Goal: Information Seeking & Learning: Learn about a topic

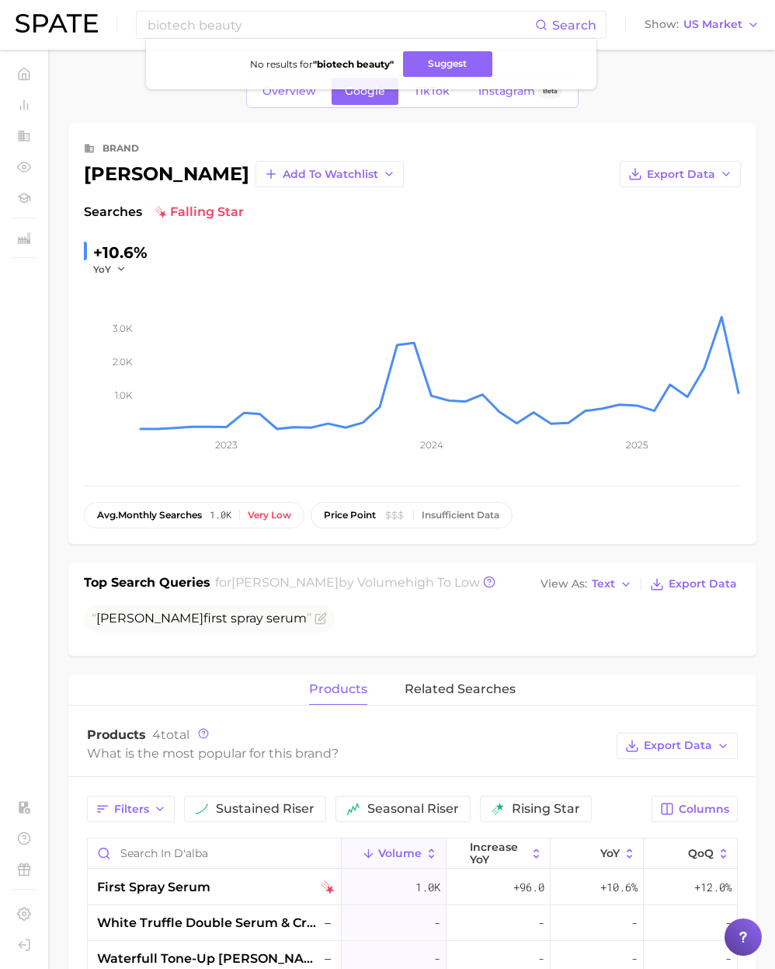
scroll to position [9, 0]
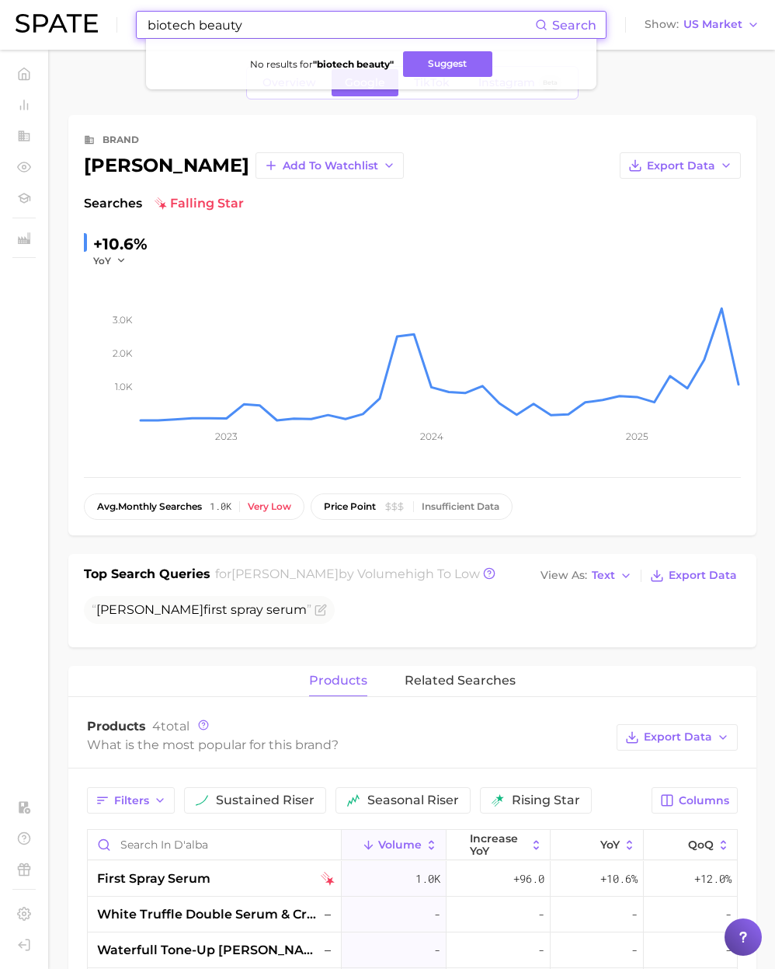
drag, startPoint x: 280, startPoint y: 27, endPoint x: 64, endPoint y: 20, distance: 216.0
click at [64, 20] on div "biotech beauty Search No results for " biotech beauty " Suggest Show US Market" at bounding box center [388, 25] width 744 height 50
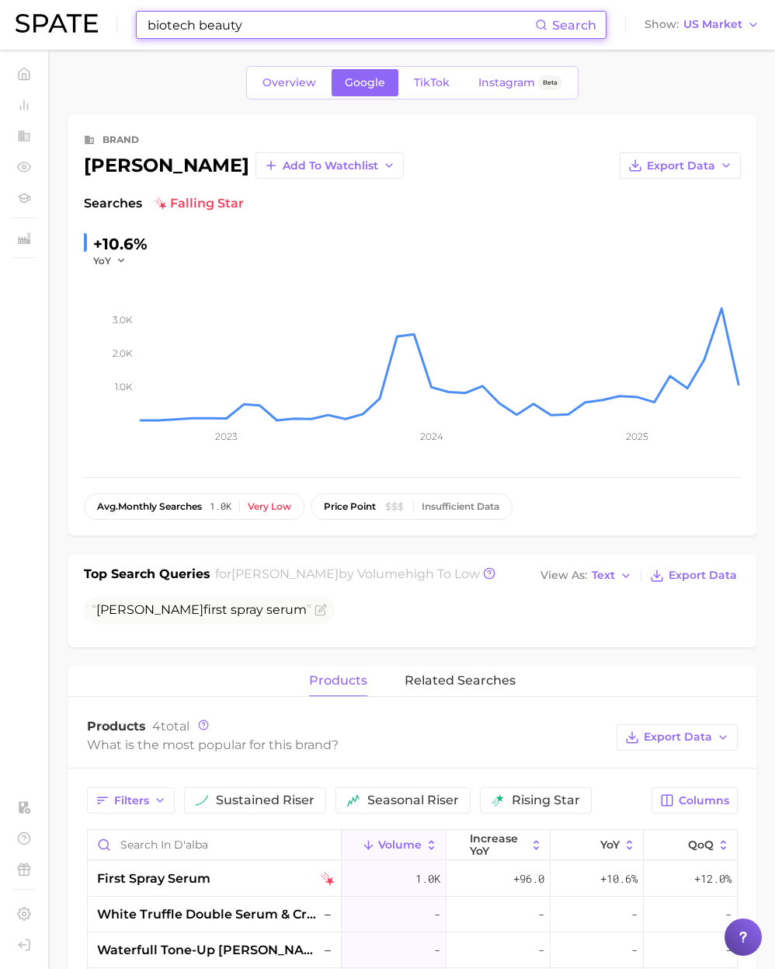
paste input "alpha-ketoglutarate (akg)"
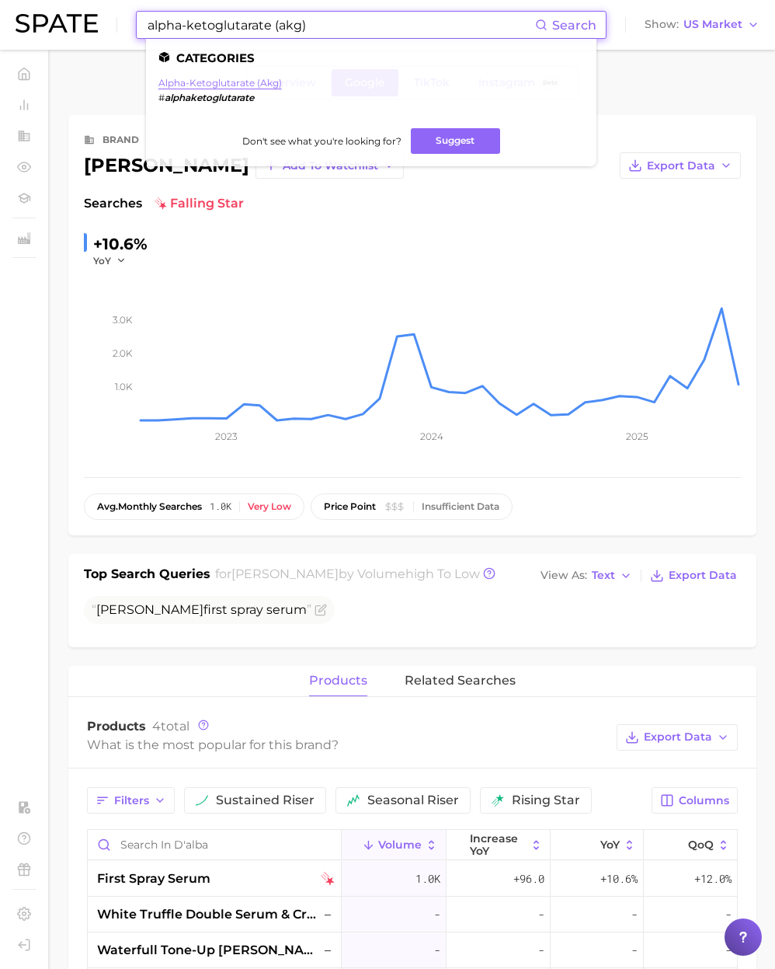
type input "alpha-ketoglutarate (akg)"
click at [241, 84] on link "alpha-ketoglutarate (akg)" at bounding box center [220, 83] width 124 height 12
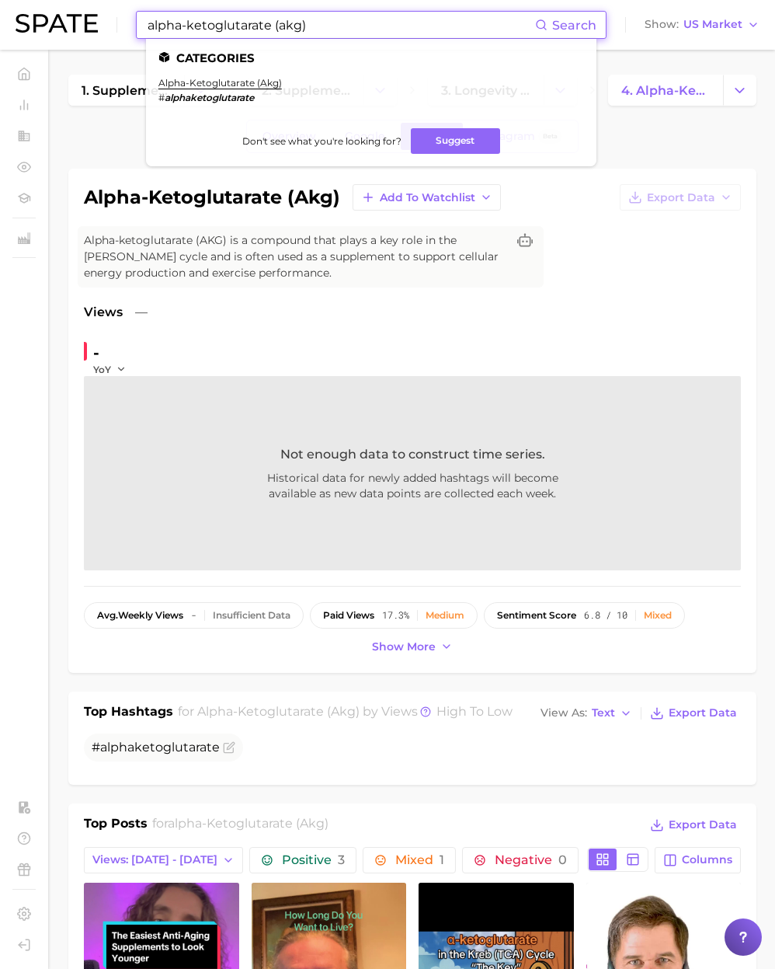
paste input "cat1 seed_term min_search_volume max_results country wellness breakfast shake m…"
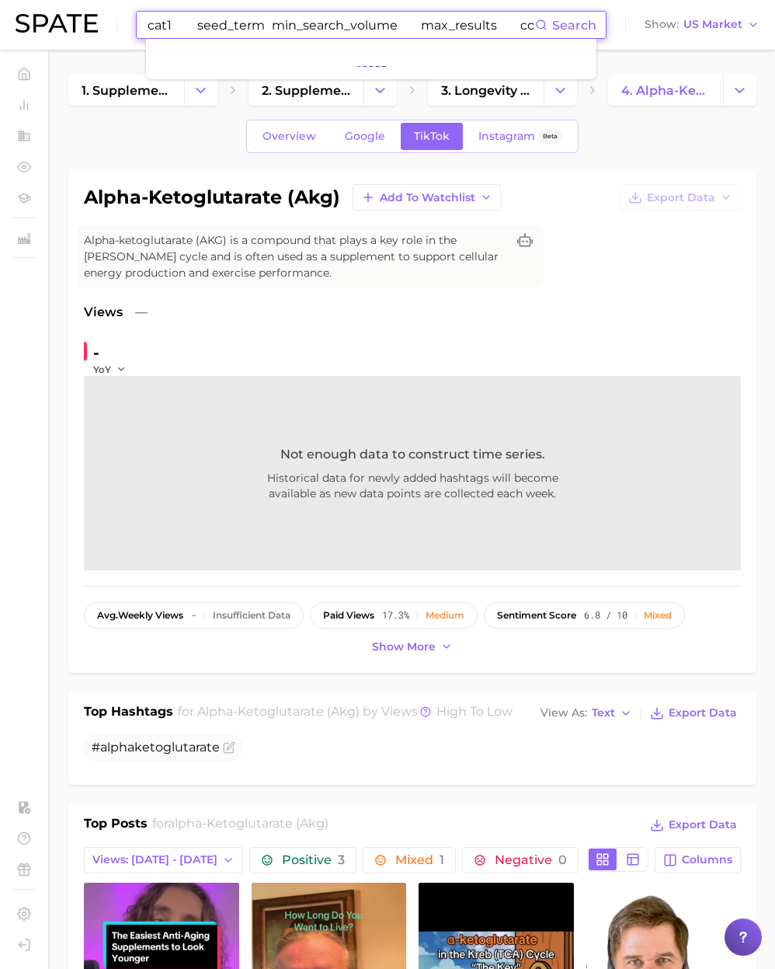
drag, startPoint x: 315, startPoint y: 25, endPoint x: -26, endPoint y: 1, distance: 341.1
click at [0, 1] on html "cat1 seed_term min_search_volume max_results country wellness breakfast shake m…" at bounding box center [387, 484] width 775 height 969
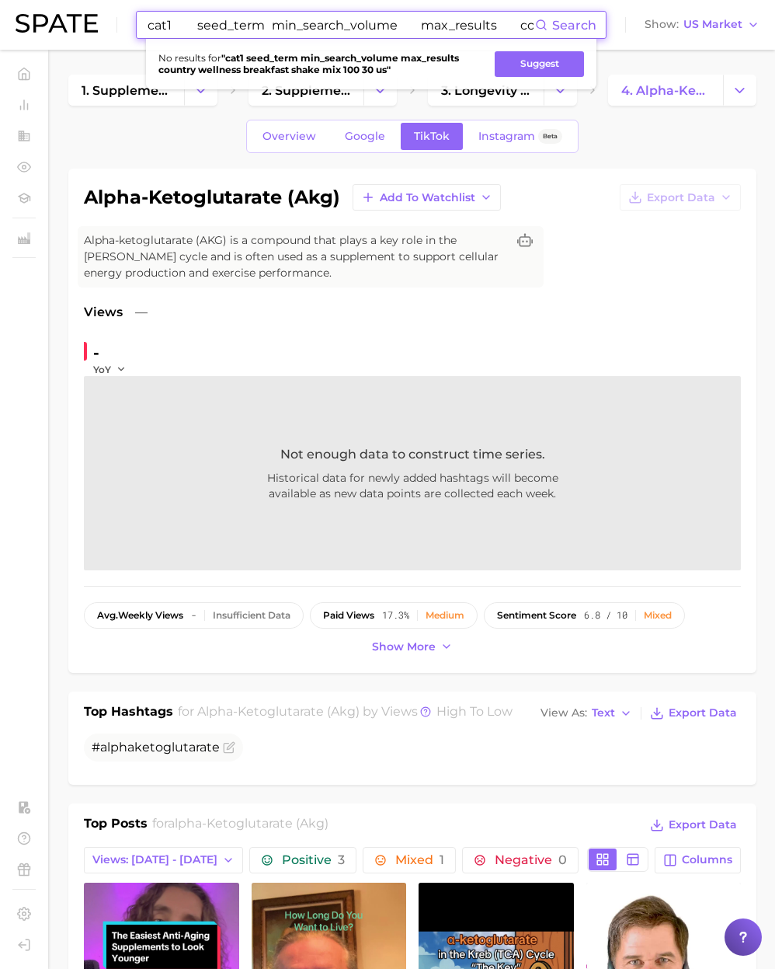
drag, startPoint x: 365, startPoint y: 26, endPoint x: 79, endPoint y: 1, distance: 287.0
click at [79, 1] on div "cat1 seed_term min_search_volume max_results country wellness breakfast shake m…" at bounding box center [388, 25] width 744 height 50
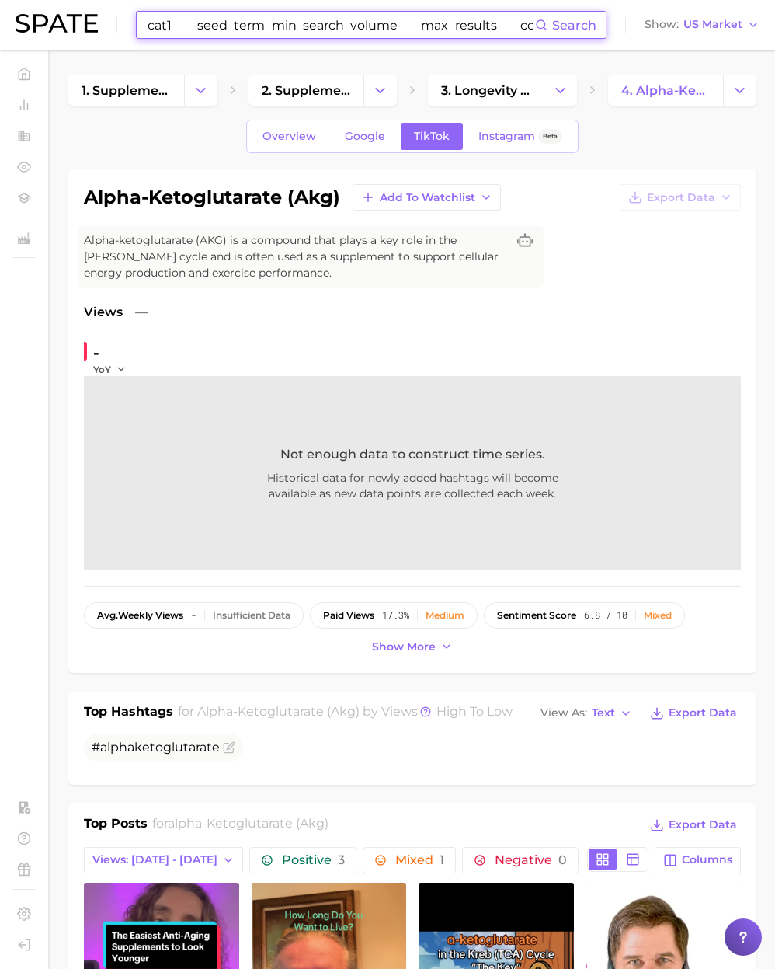
type input "kfast shake mix 100 30 us"
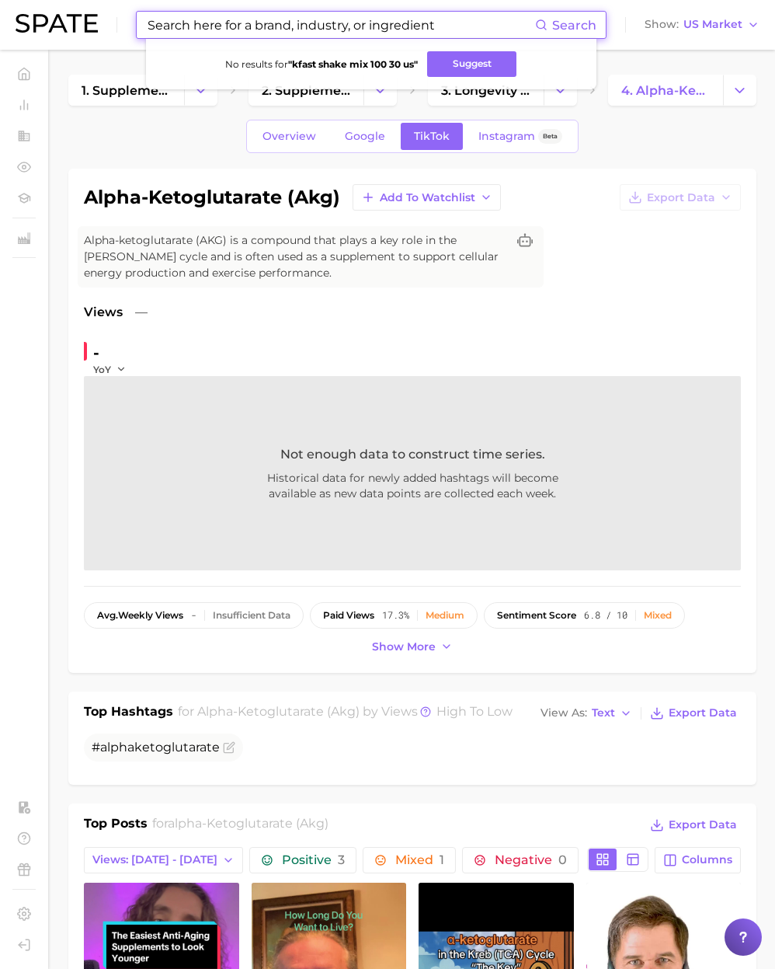
drag, startPoint x: 70, startPoint y: 28, endPoint x: -15, endPoint y: 25, distance: 84.7
click at [0, 25] on html "Search No results for " kfast shake mix 100 30 us " Suggest Show US Market Home…" at bounding box center [387, 484] width 775 height 969
click at [200, 31] on input at bounding box center [340, 25] width 389 height 26
paste input "breakfast shake mix"
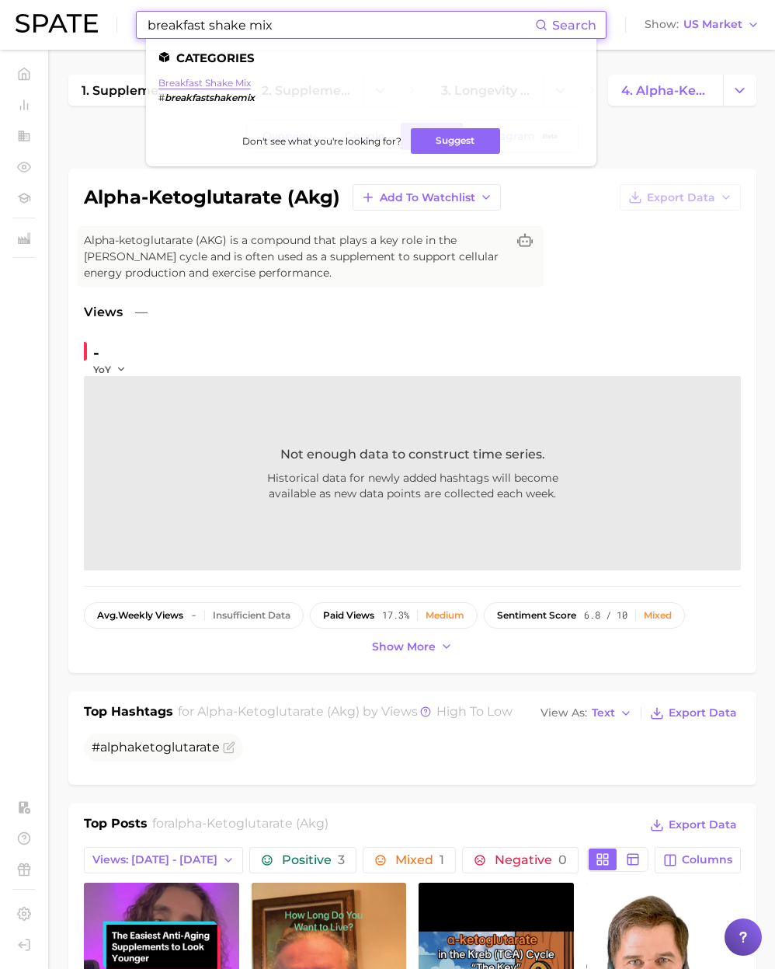
type input "breakfast shake mix"
click at [217, 87] on link "breakfast shake mix" at bounding box center [204, 83] width 92 height 12
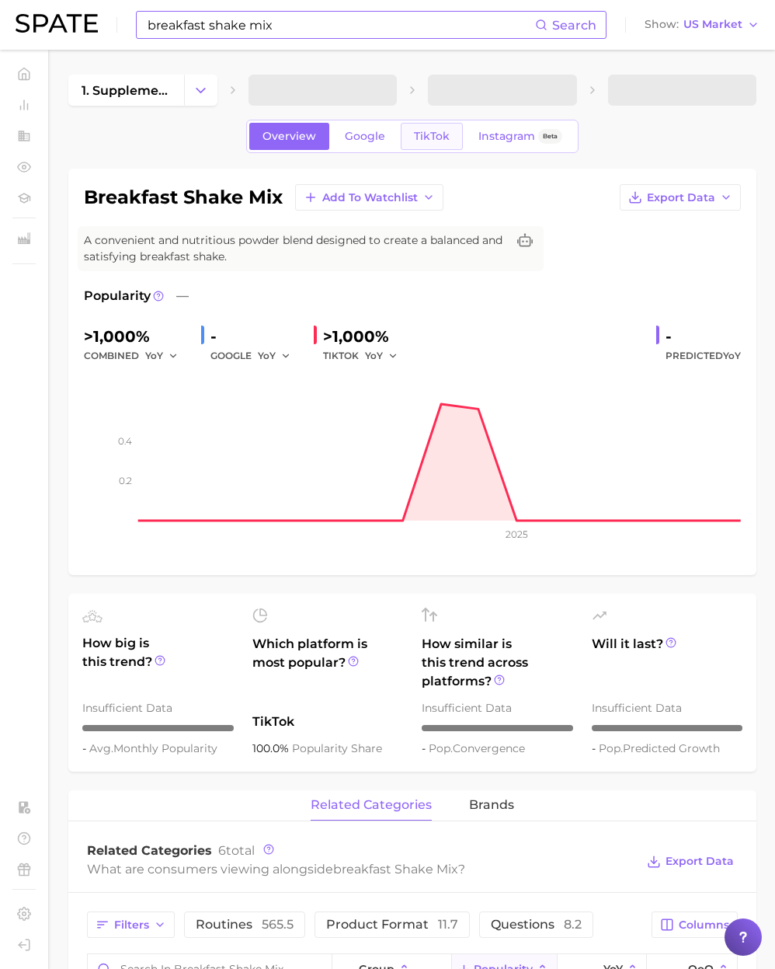
click at [431, 144] on link "TikTok" at bounding box center [432, 136] width 62 height 27
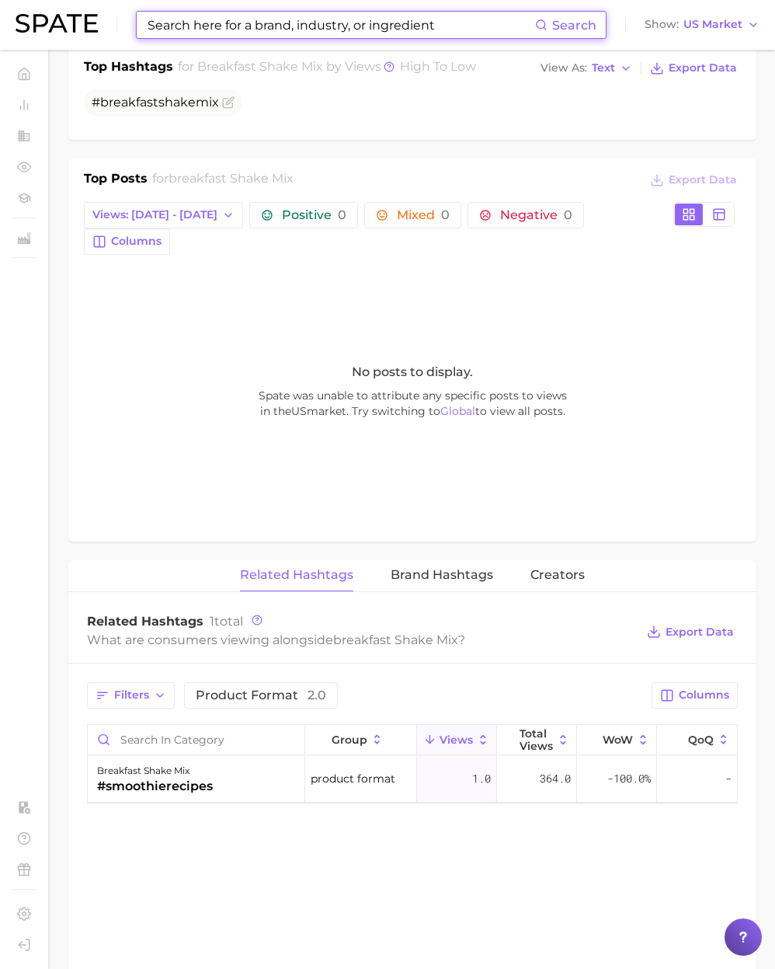
scroll to position [727, 0]
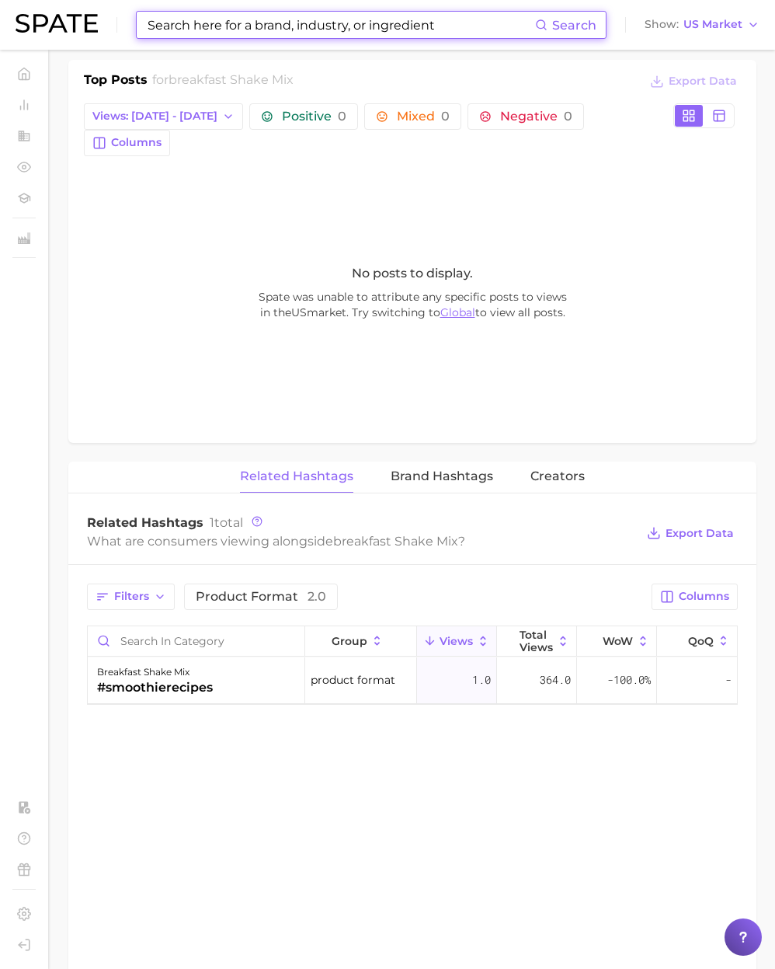
click at [453, 305] on link "Global" at bounding box center [457, 312] width 35 height 14
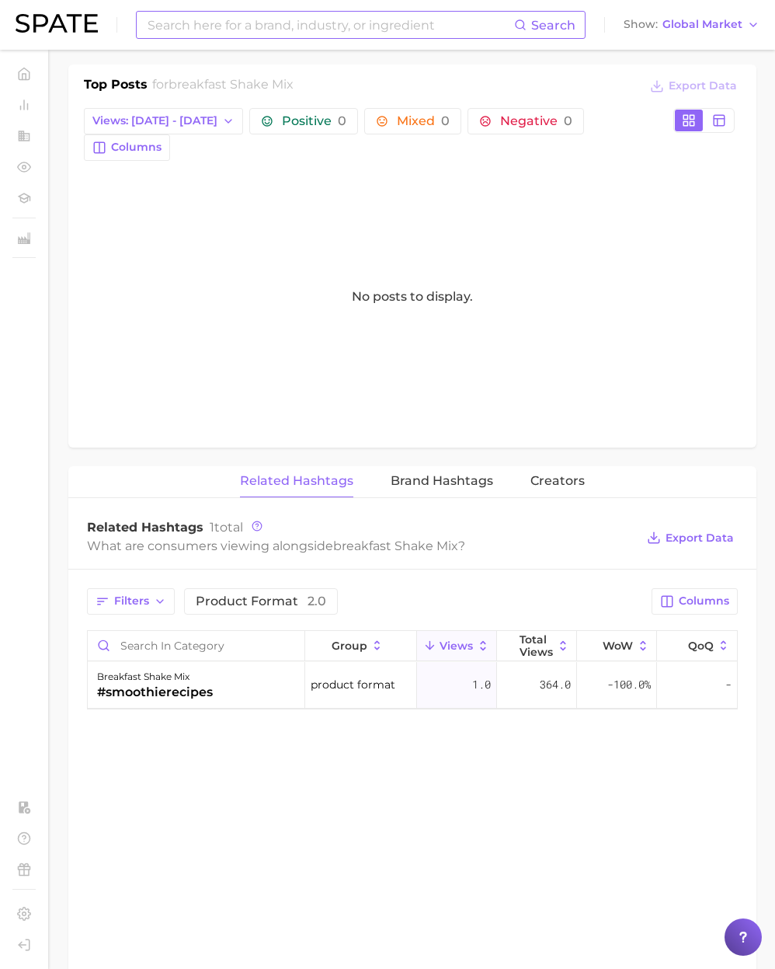
scroll to position [775, 0]
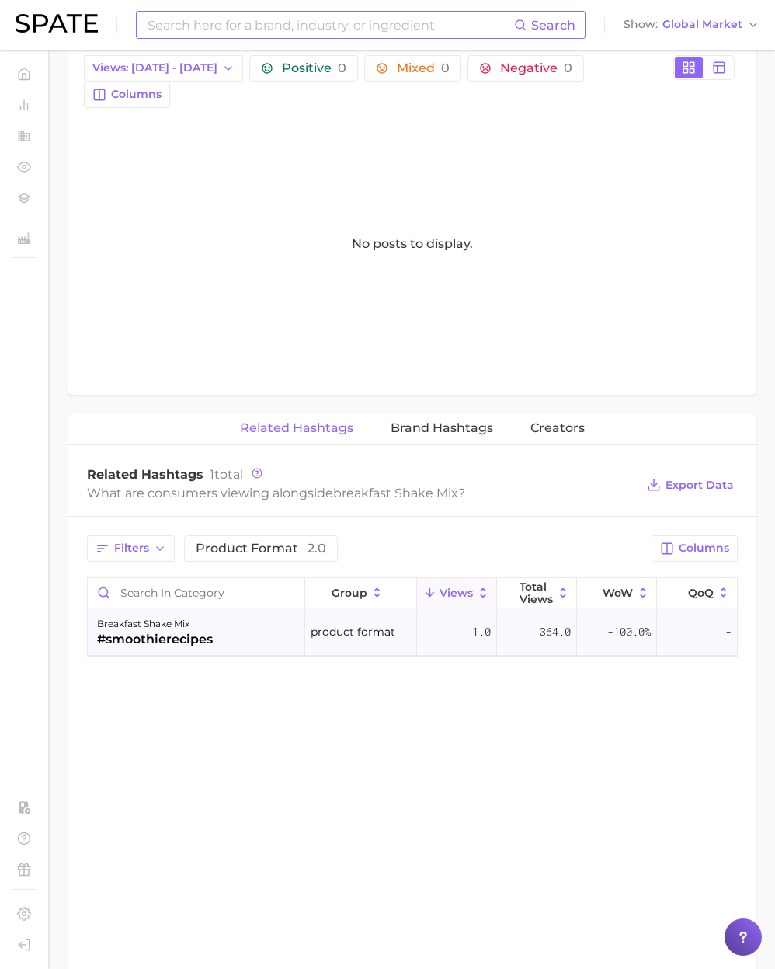
click at [221, 609] on div "breakfast shake mix #smoothierecipes" at bounding box center [196, 632] width 217 height 47
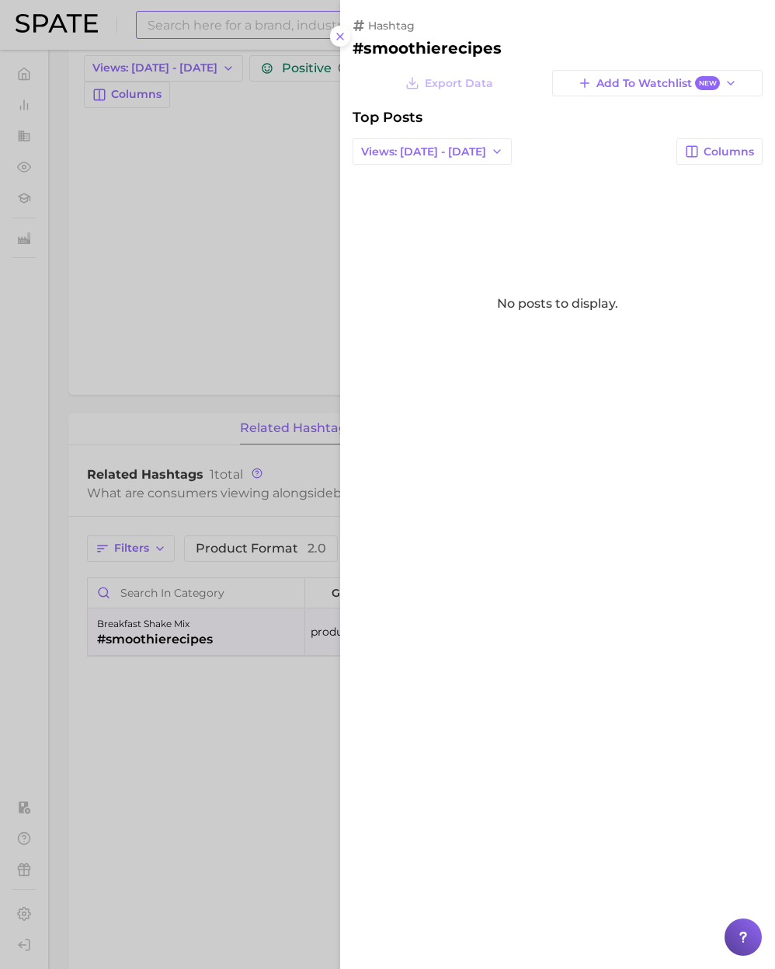
click at [187, 333] on div at bounding box center [387, 484] width 775 height 969
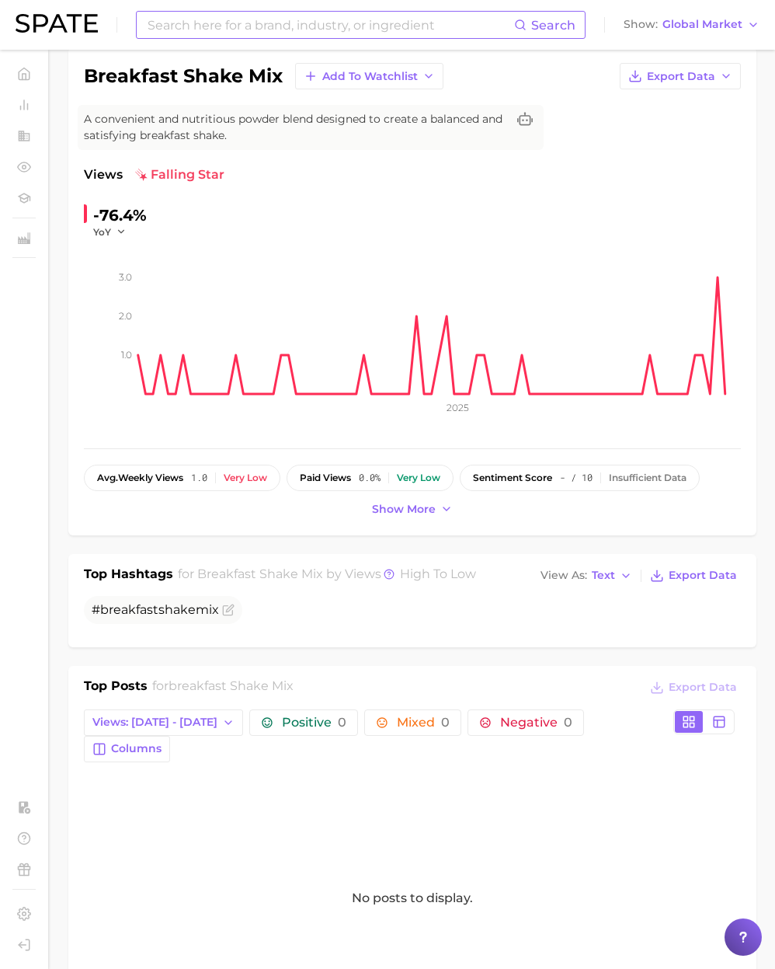
scroll to position [112, 0]
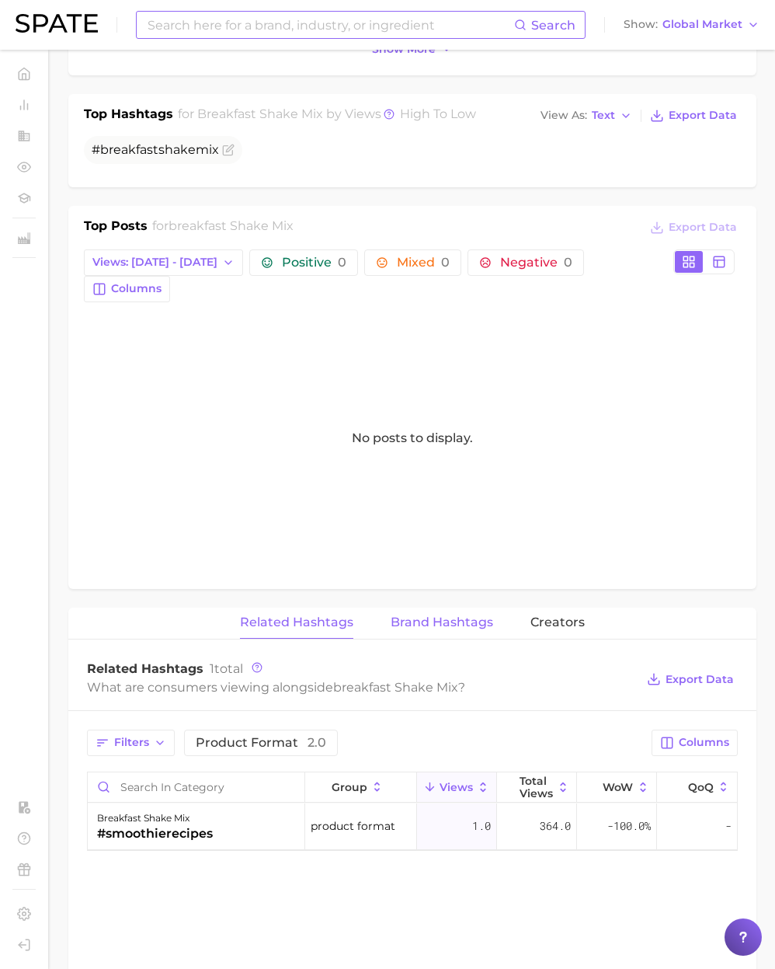
click at [435, 615] on span "Brand Hashtags" at bounding box center [442, 622] width 103 height 14
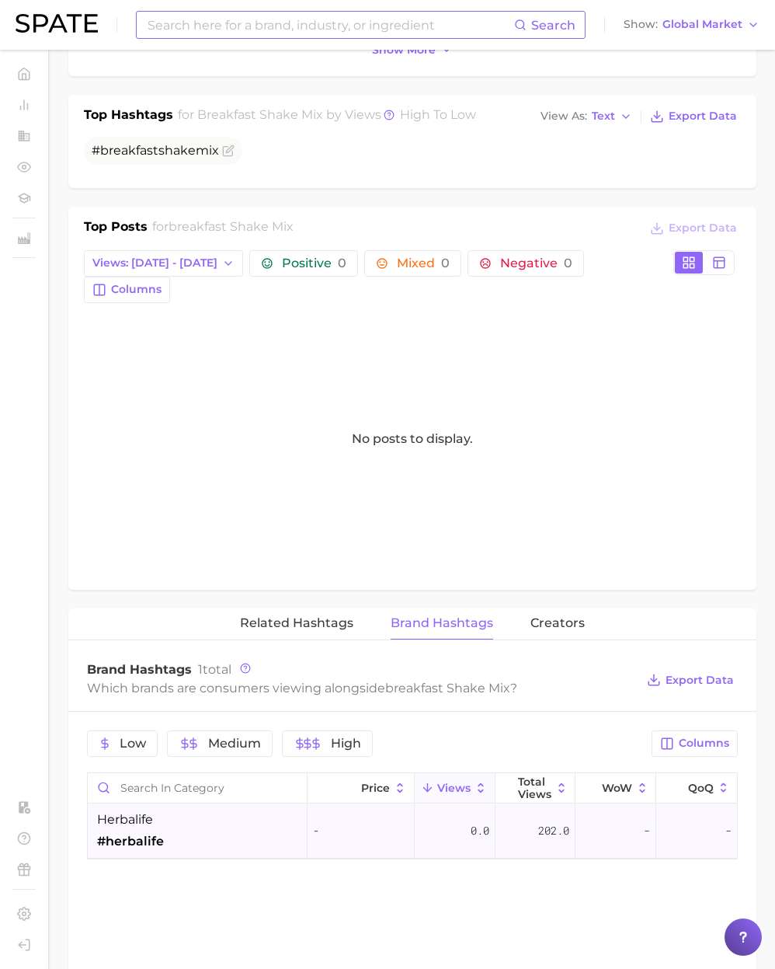
click at [202, 808] on div "herbalife #herbalife" at bounding box center [198, 831] width 220 height 54
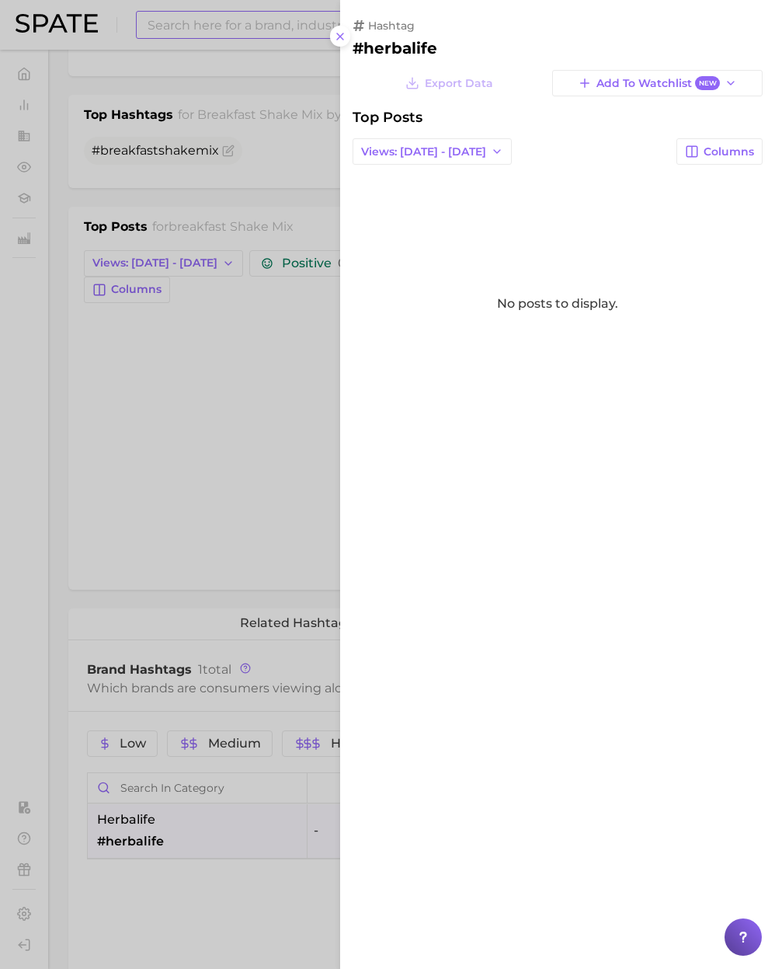
click at [211, 624] on div at bounding box center [387, 484] width 775 height 969
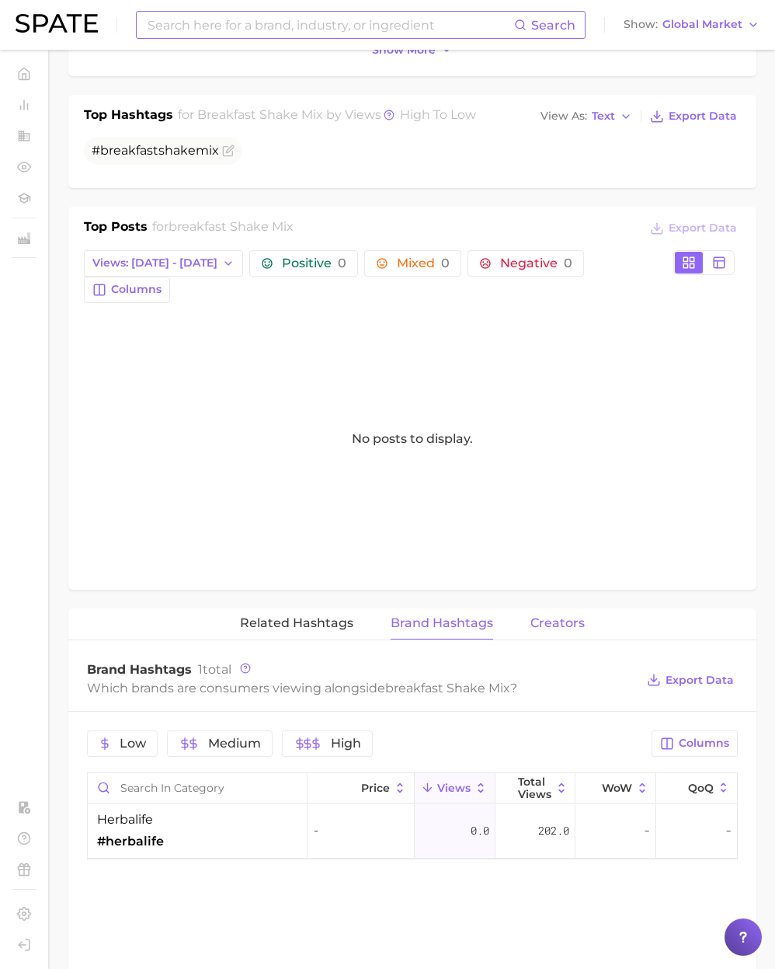
click at [531, 616] on span "Creators" at bounding box center [558, 623] width 54 height 14
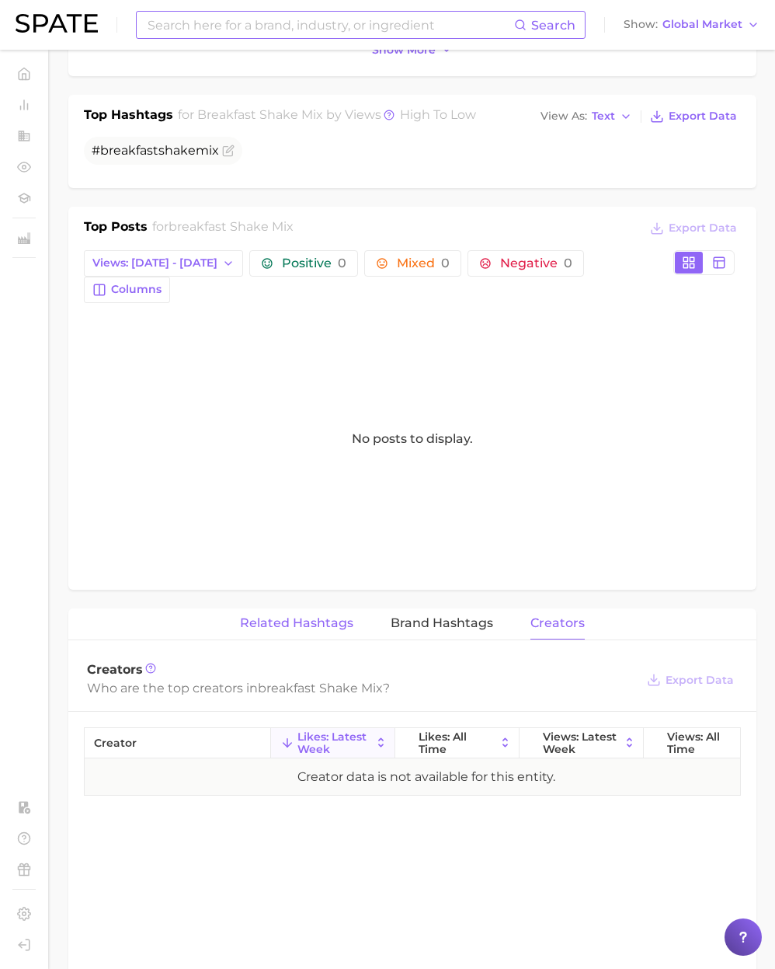
click at [302, 616] on span "Related Hashtags" at bounding box center [296, 623] width 113 height 14
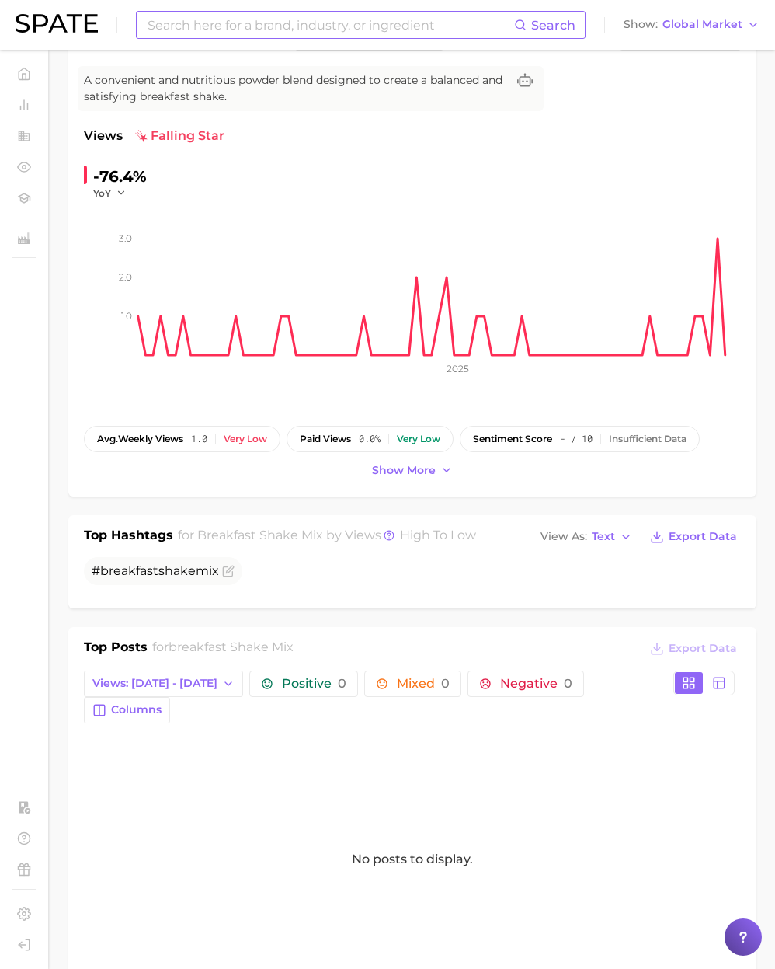
scroll to position [122, 0]
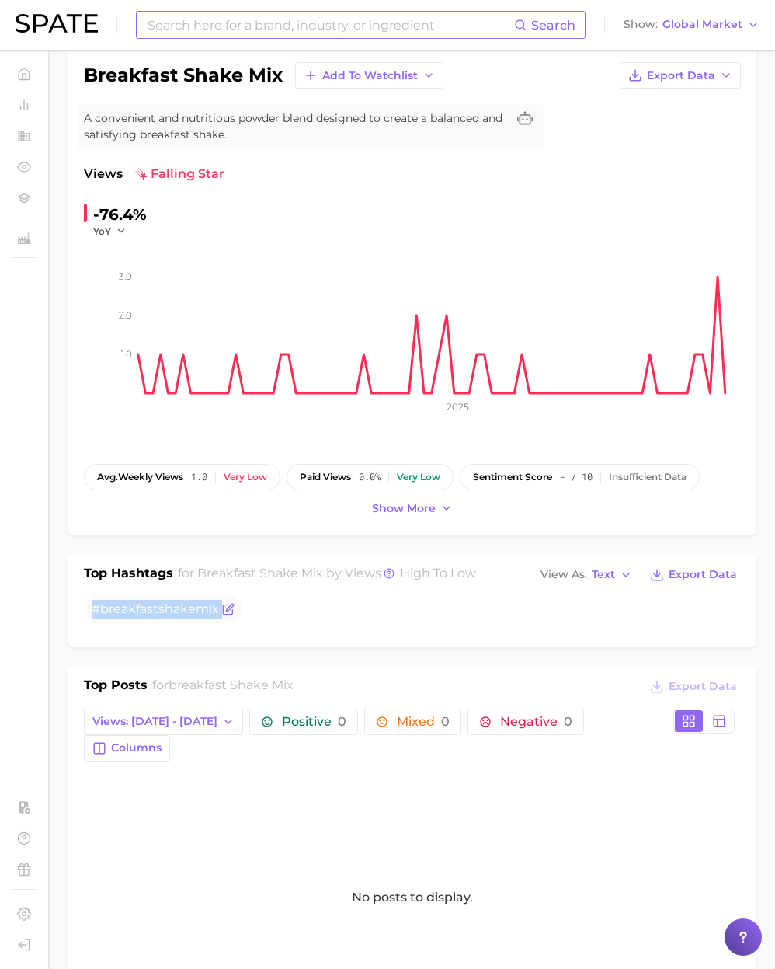
drag, startPoint x: 93, startPoint y: 607, endPoint x: 231, endPoint y: 604, distance: 137.5
click at [231, 604] on span "# breakfast shake mix" at bounding box center [163, 609] width 158 height 28
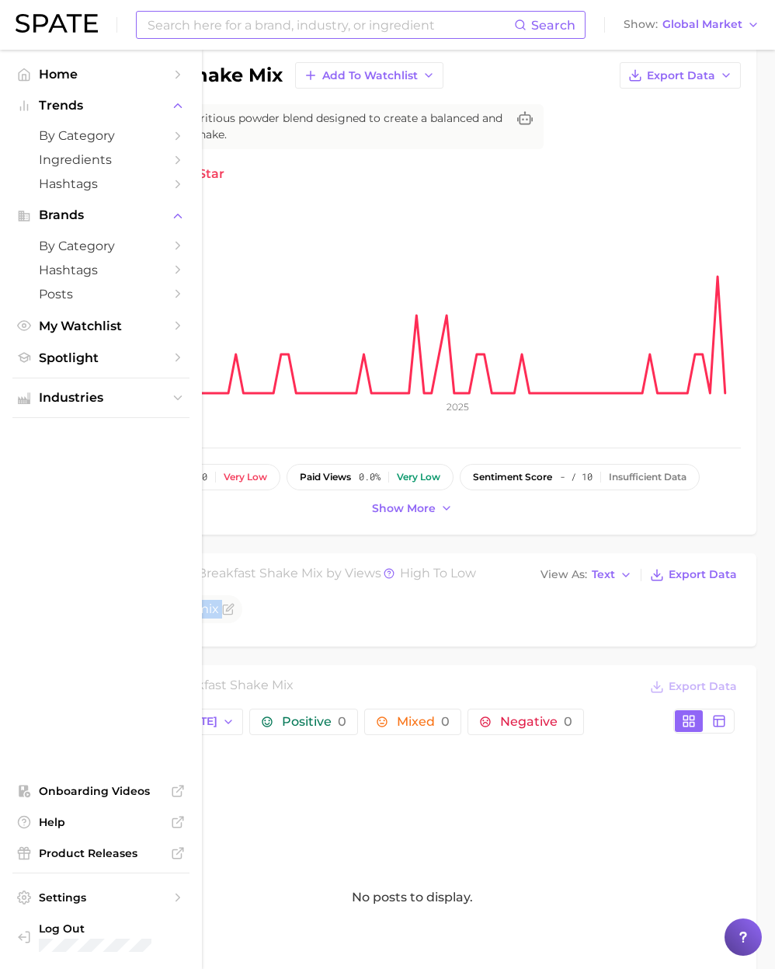
copy div "# breakfast shake mix"
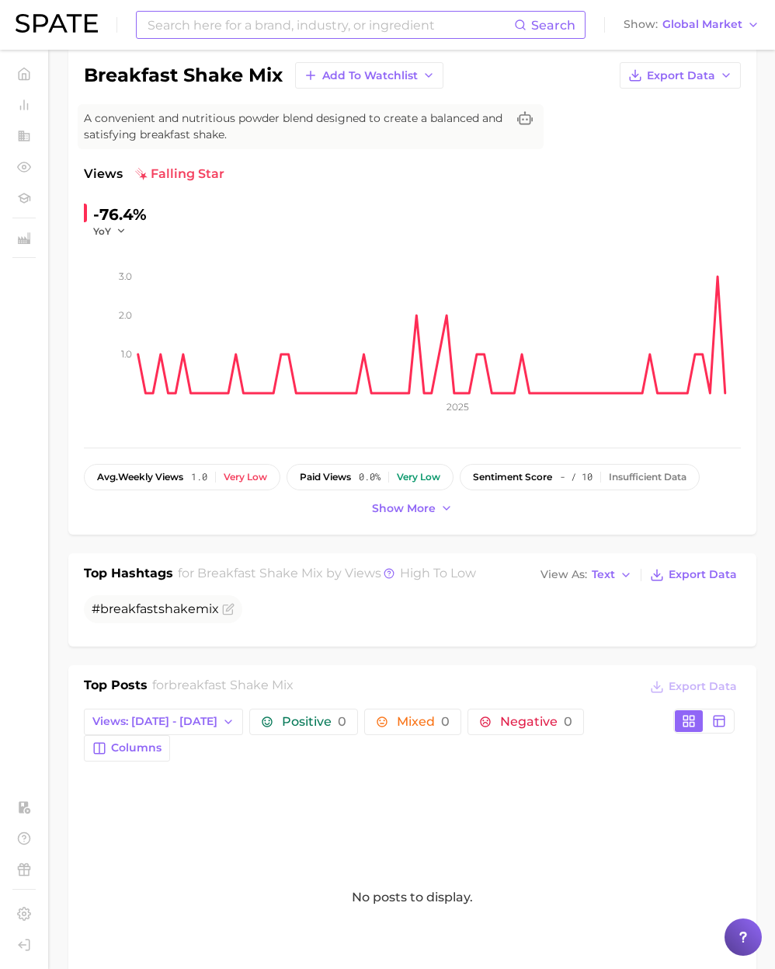
click at [238, 28] on input at bounding box center [330, 25] width 368 height 26
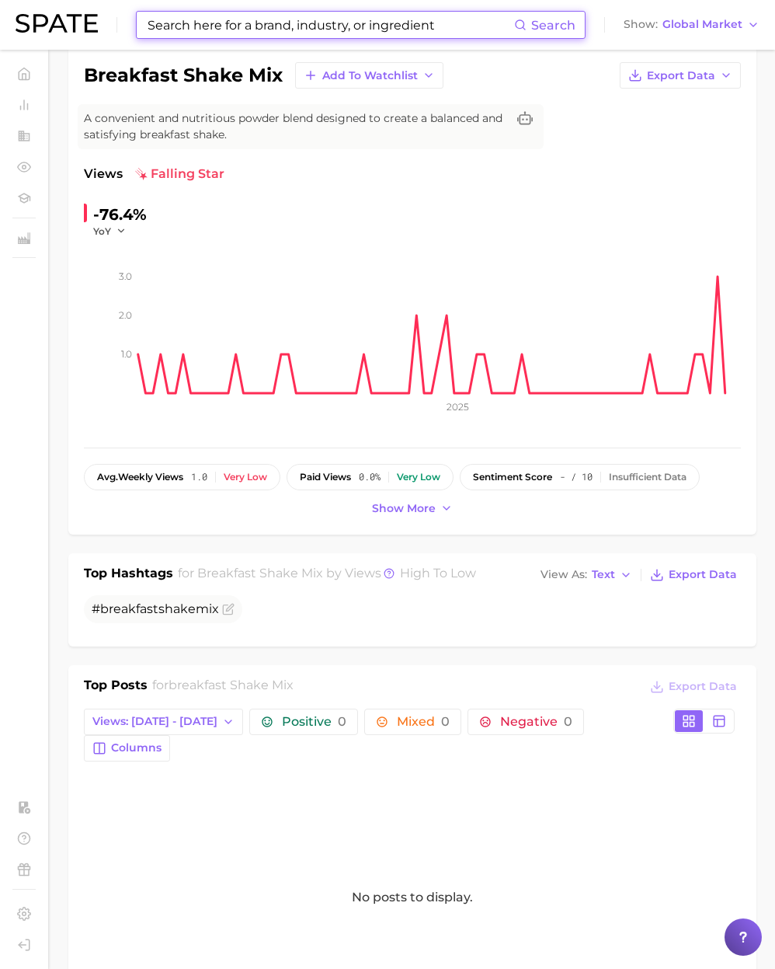
paste input "calcium zinc and magnesium tablets"
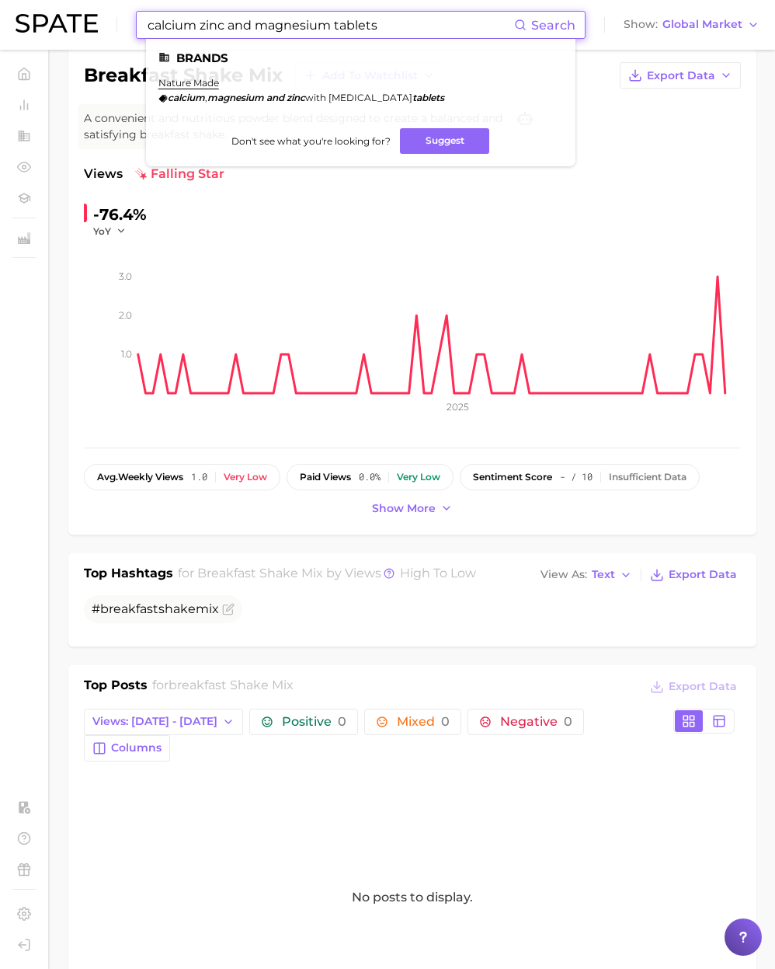
paste input "hypochlorite"
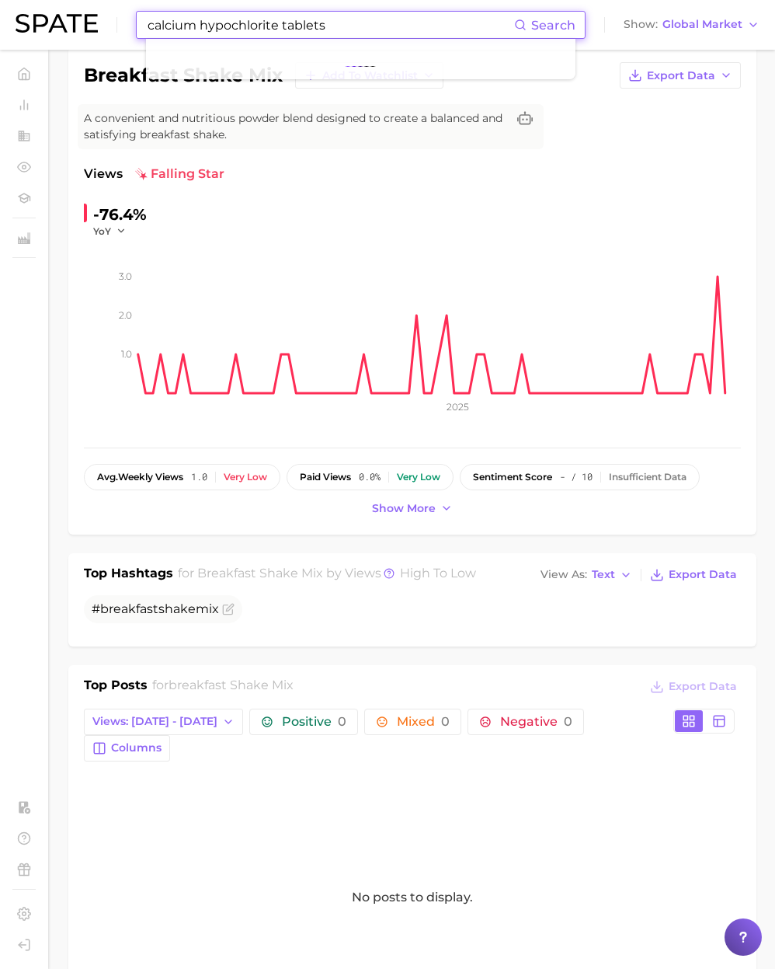
drag, startPoint x: 385, startPoint y: 26, endPoint x: 61, endPoint y: 13, distance: 324.9
click at [61, 13] on div "calcium hypochlorite tablets Search Show Global Market" at bounding box center [388, 25] width 744 height 50
paste input "magnesium glycinate"
drag, startPoint x: 334, startPoint y: 24, endPoint x: 70, endPoint y: 26, distance: 264.1
click at [70, 26] on div "magnesium glycinate Search Show Global Market" at bounding box center [388, 25] width 744 height 50
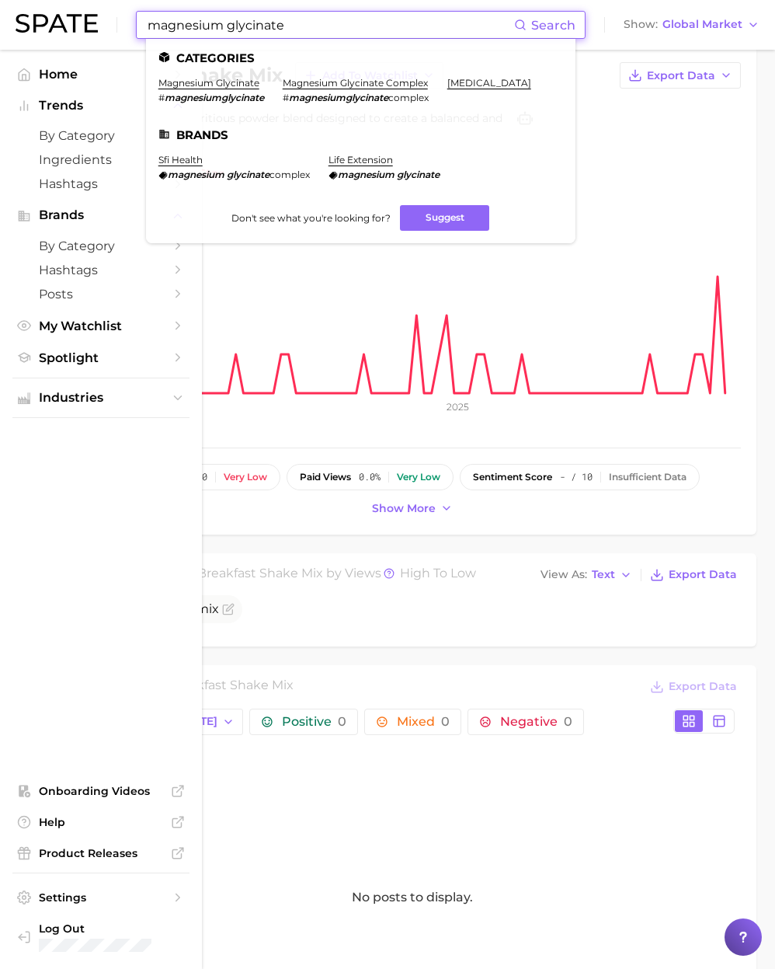
type input "magnesium glycinate"
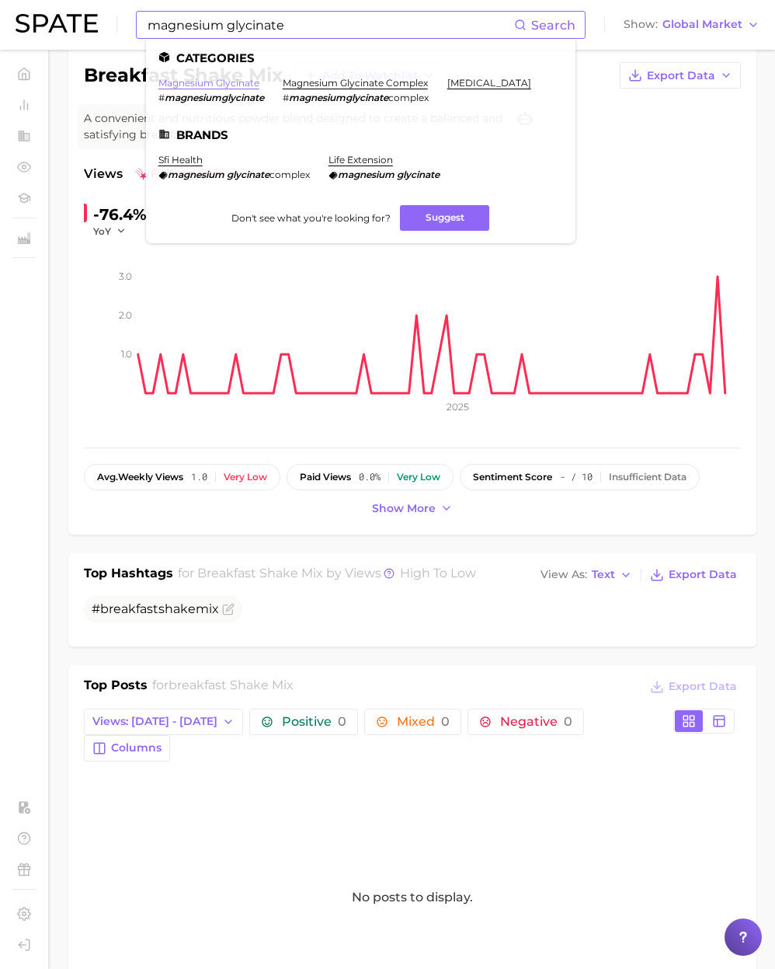
drag, startPoint x: 200, startPoint y: 82, endPoint x: 210, endPoint y: 79, distance: 11.1
click at [200, 82] on link "magnesium glycinate" at bounding box center [208, 83] width 101 height 12
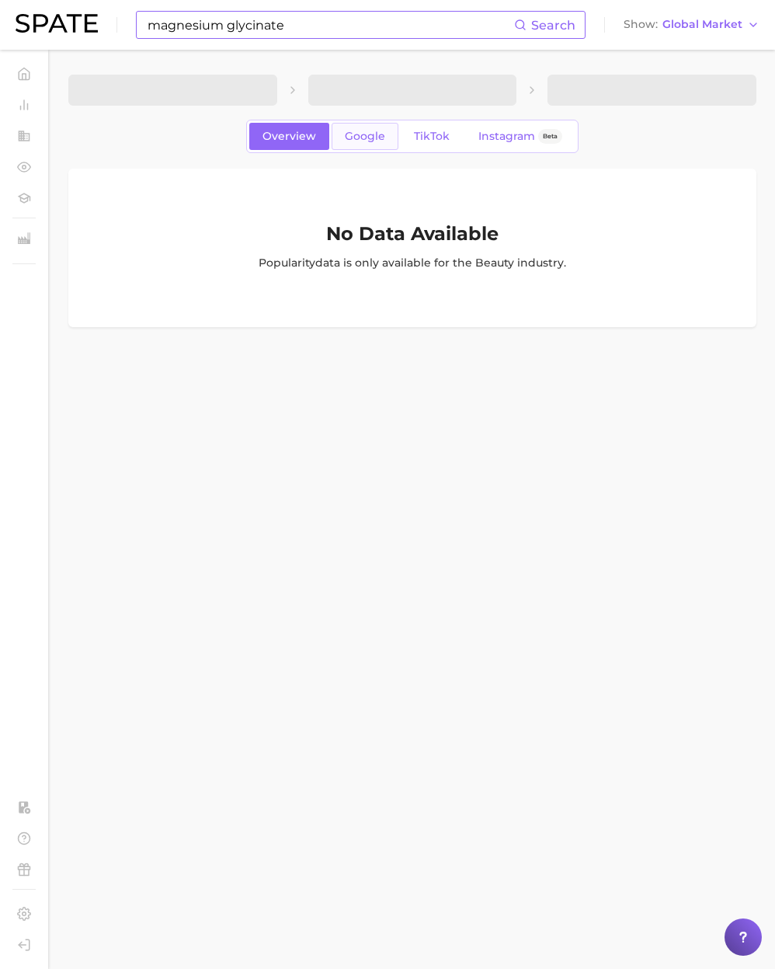
click at [364, 140] on span "Google" at bounding box center [365, 136] width 40 height 13
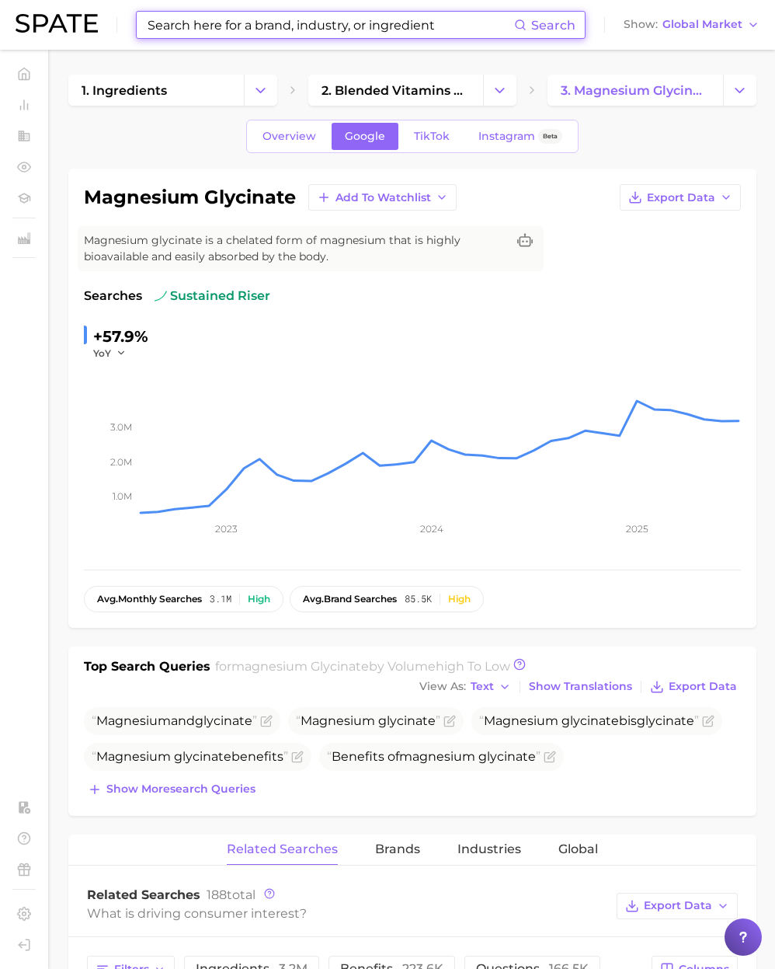
click at [207, 26] on input at bounding box center [330, 25] width 368 height 26
paste input "mary ruth's"
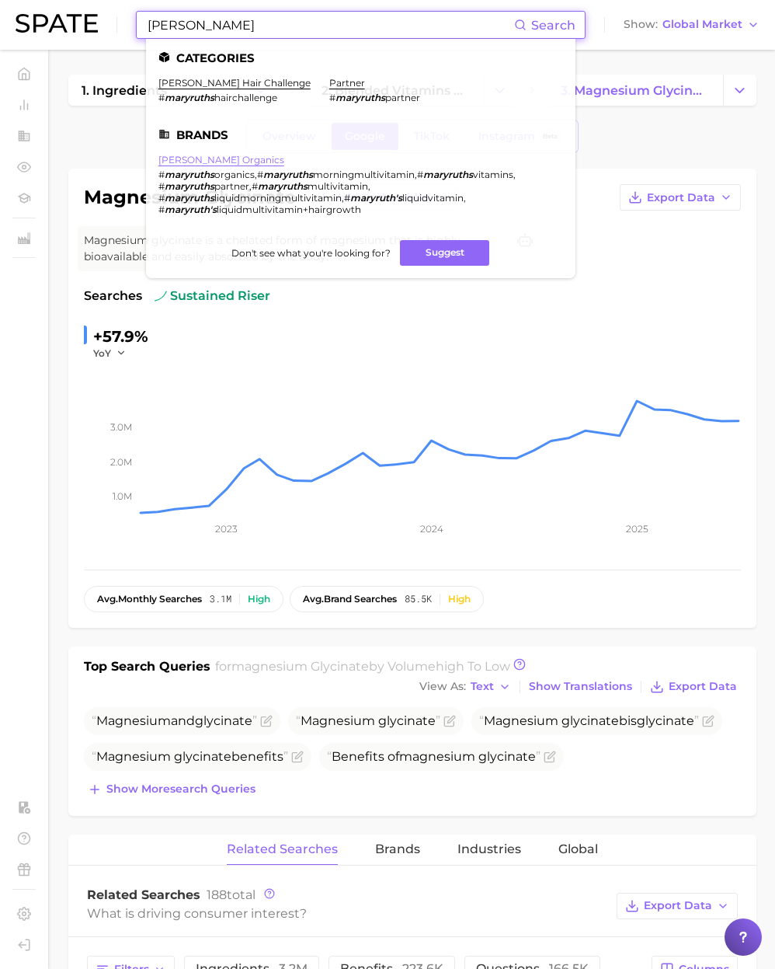
type input "mary ruth's"
click at [214, 155] on link "mary ruth organics" at bounding box center [221, 160] width 126 height 12
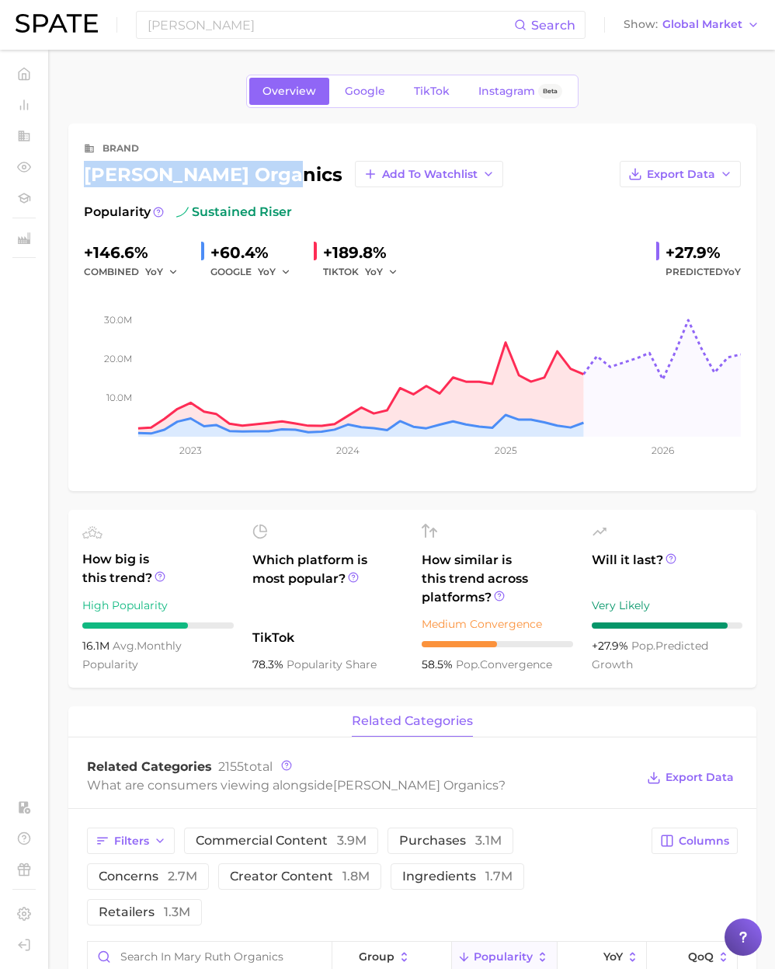
drag, startPoint x: 277, startPoint y: 179, endPoint x: 85, endPoint y: 160, distance: 193.6
click at [85, 161] on div "mary ruth organics Add to Watchlist" at bounding box center [293, 174] width 419 height 26
copy div "mary ruth organics"
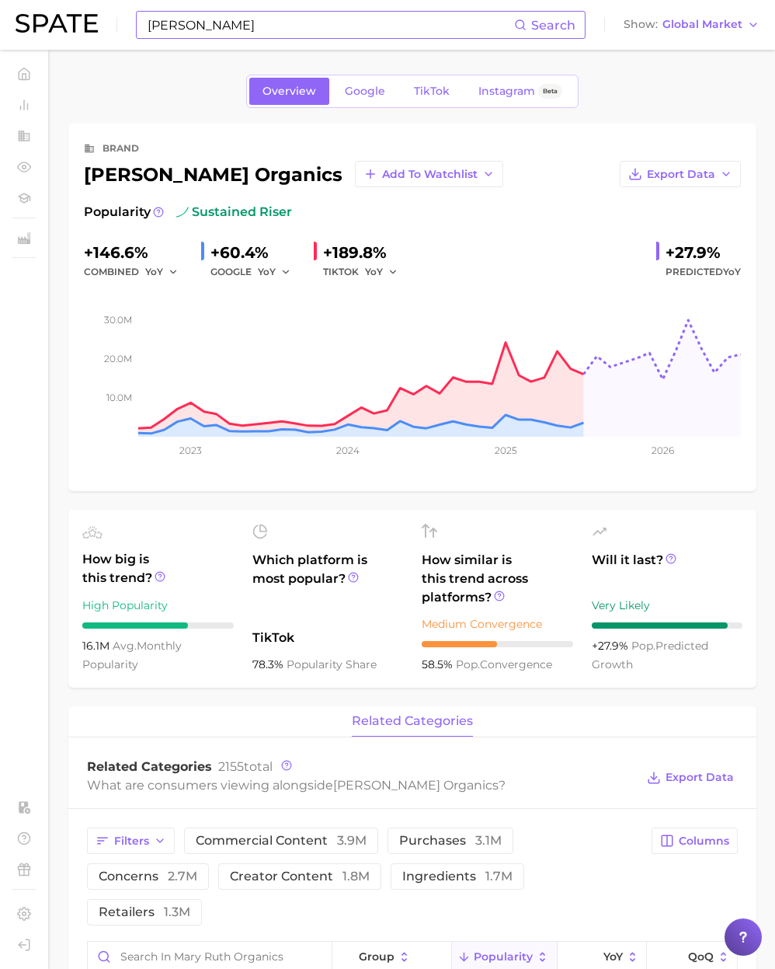
click at [192, 29] on input "mary ruth's" at bounding box center [330, 25] width 368 height 26
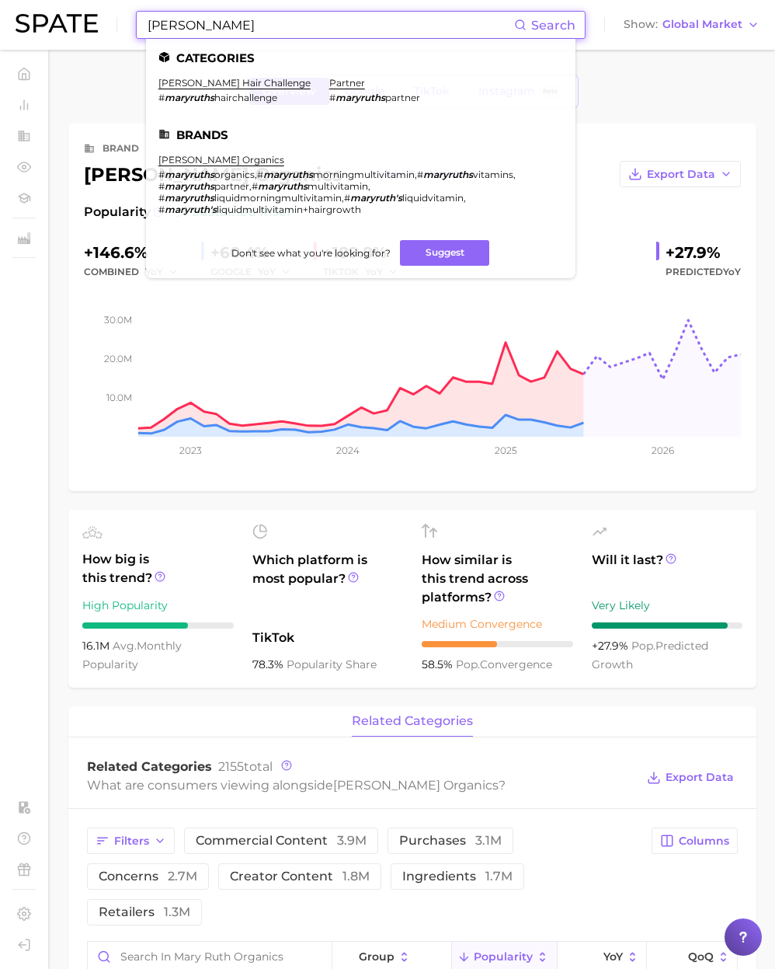
drag, startPoint x: 237, startPoint y: 27, endPoint x: 99, endPoint y: 14, distance: 138.1
click at [99, 14] on div "mary ruth's Search Categories mary ruth's hair challenge # maryruths hairchalle…" at bounding box center [388, 25] width 744 height 50
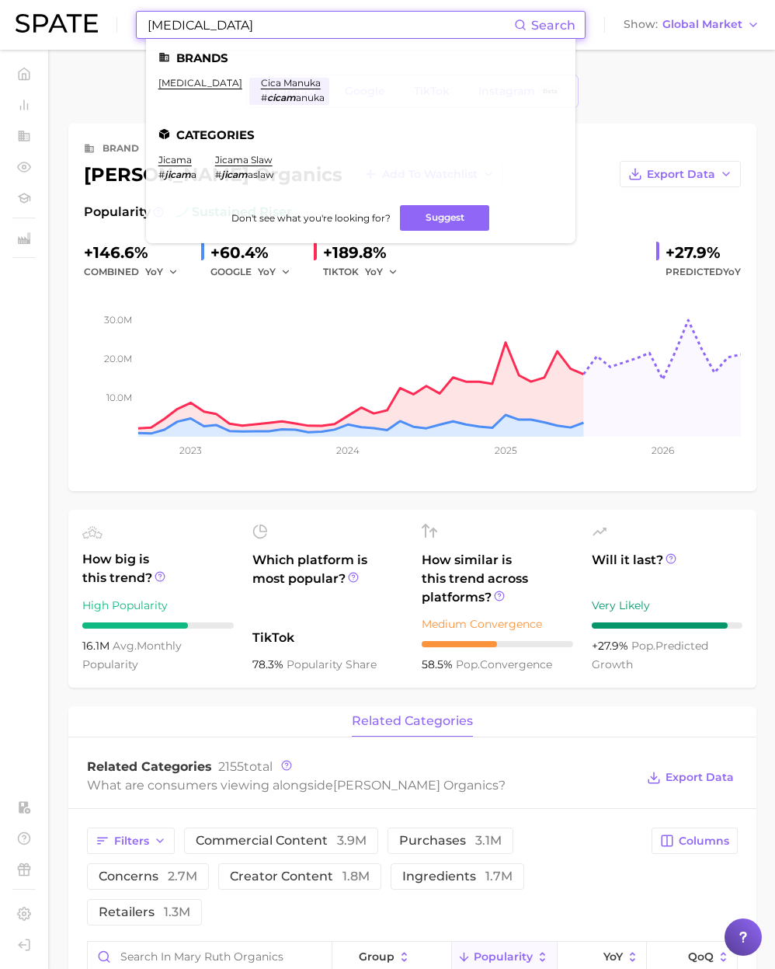
drag, startPoint x: 242, startPoint y: 31, endPoint x: 96, endPoint y: 26, distance: 145.3
click at [96, 26] on div "zicam Search Brands zicam cica manuka # cicam anuka Categories jicama # jicam a…" at bounding box center [388, 25] width 744 height 50
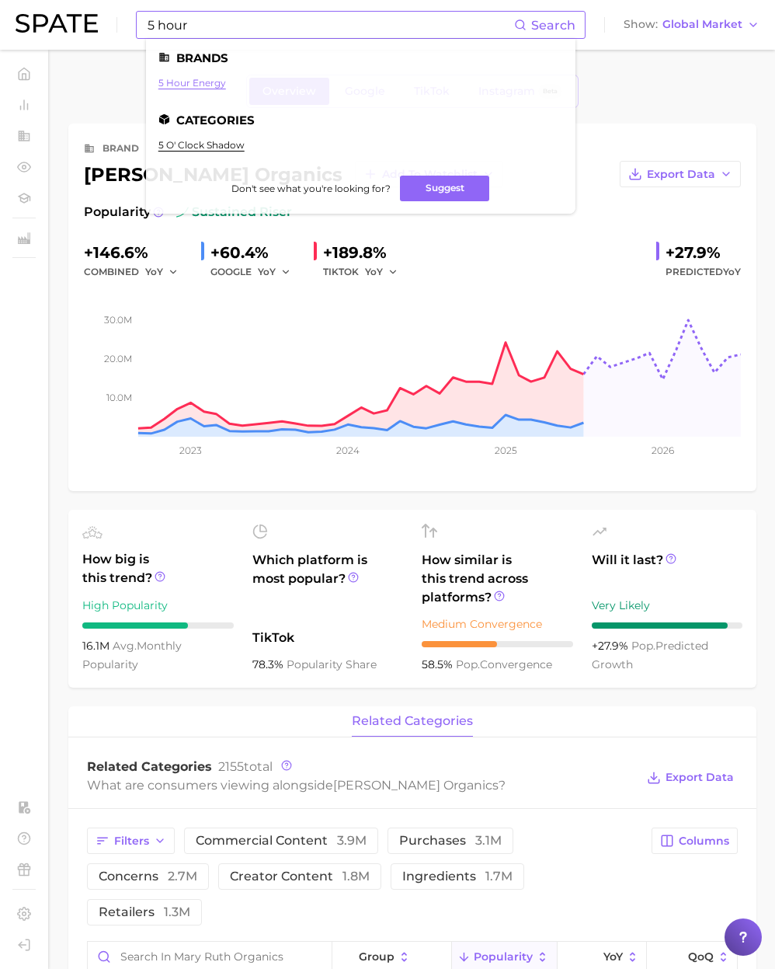
click at [203, 80] on link "5 hour energy" at bounding box center [192, 83] width 68 height 12
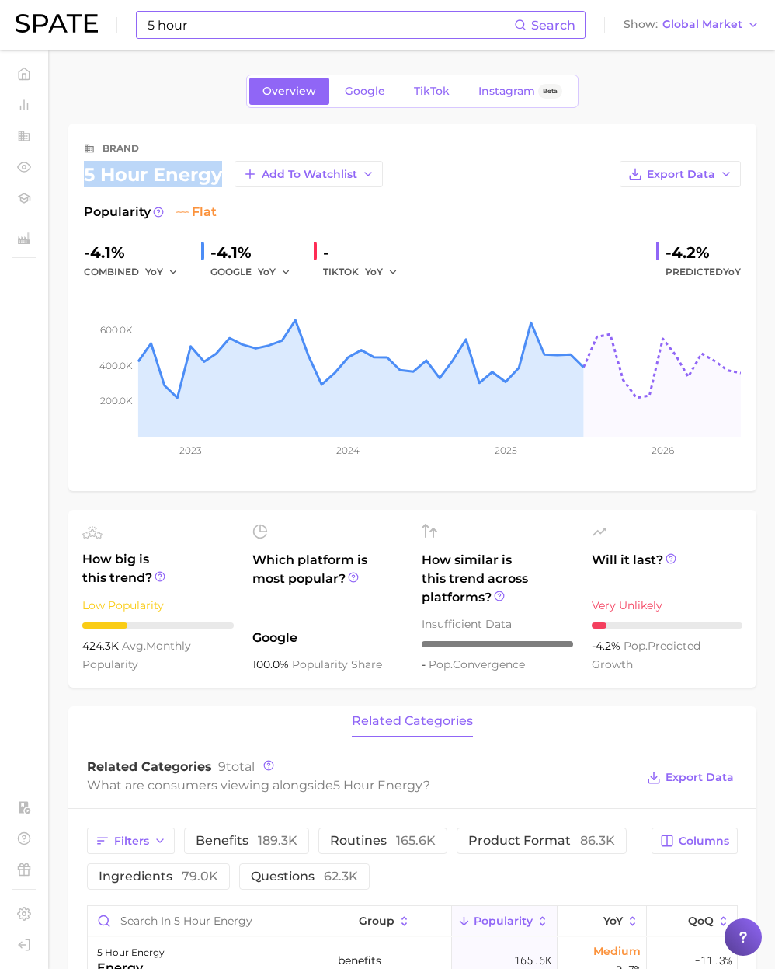
drag, startPoint x: 220, startPoint y: 171, endPoint x: 85, endPoint y: 179, distance: 135.4
click at [85, 179] on div "5 hour energy Add to Watchlist" at bounding box center [233, 174] width 299 height 26
copy div "5 hour energy"
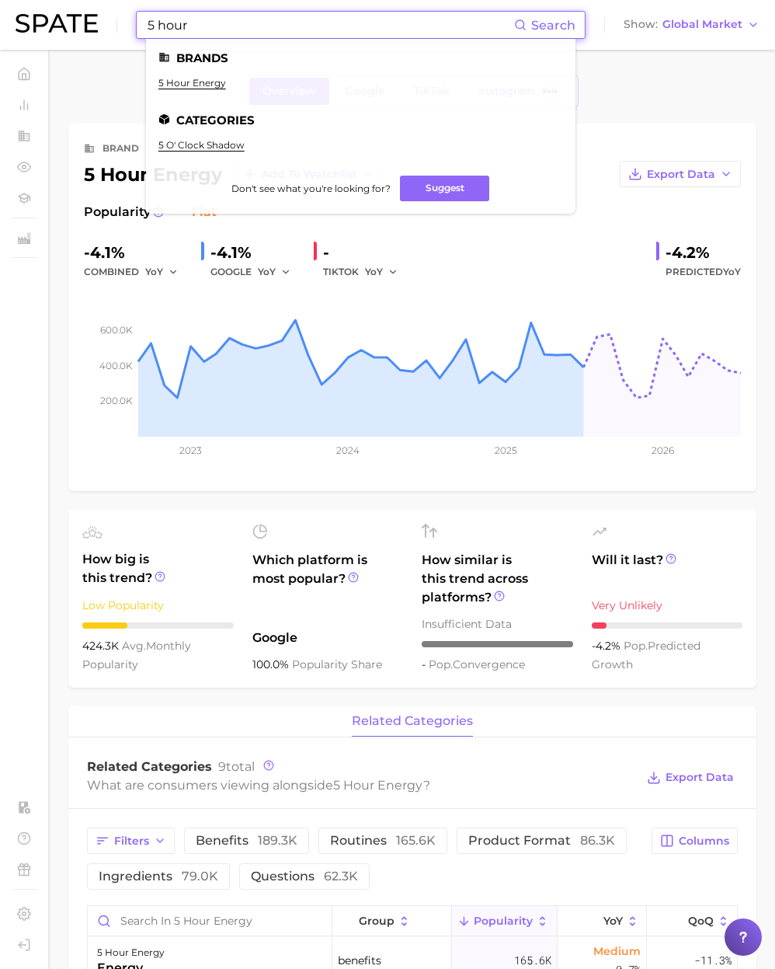
drag, startPoint x: 245, startPoint y: 18, endPoint x: 97, endPoint y: 29, distance: 148.0
click at [97, 29] on div "5 hour Search Brands 5 hour energy Categories 5 o' clock shadow Don't see what …" at bounding box center [388, 25] width 744 height 50
paste input "tweake"
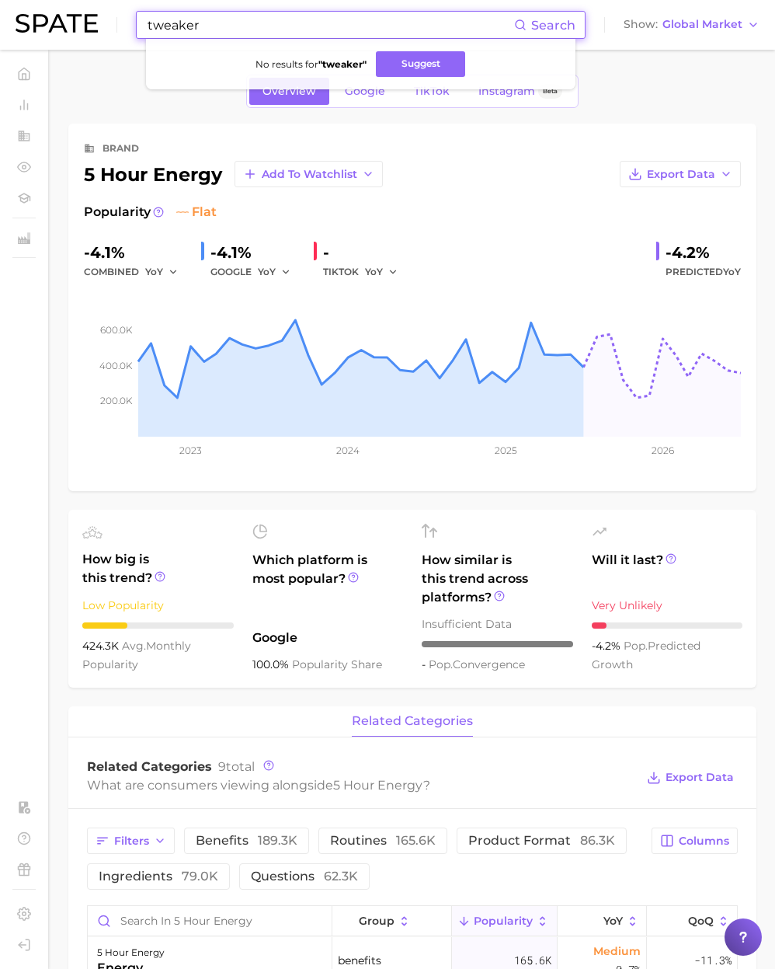
drag, startPoint x: 134, startPoint y: 17, endPoint x: 65, endPoint y: 5, distance: 69.5
click at [65, 5] on div "tweaker Search No results for " tweaker " Suggest Show Global Market" at bounding box center [388, 25] width 744 height 50
paste input "proper wild"
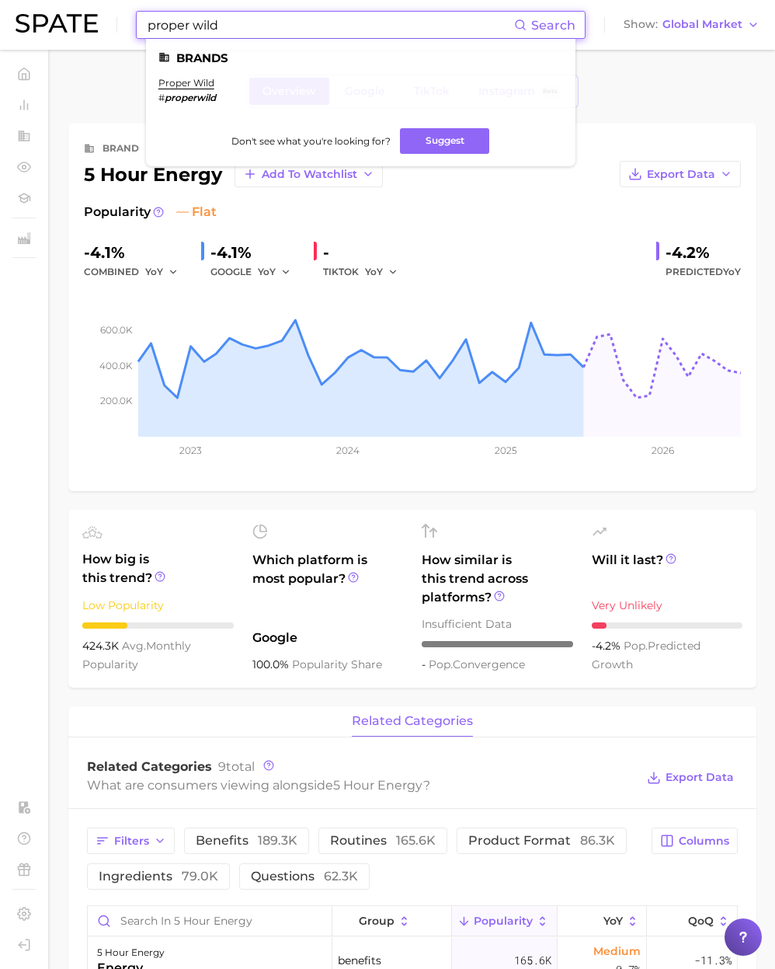
drag, startPoint x: 217, startPoint y: 26, endPoint x: 38, endPoint y: 23, distance: 179.5
click at [38, 23] on div "proper wild Search Brands proper wild # properwild Don't see what you're lookin…" at bounding box center [388, 25] width 744 height 50
paste input "cleannutra"
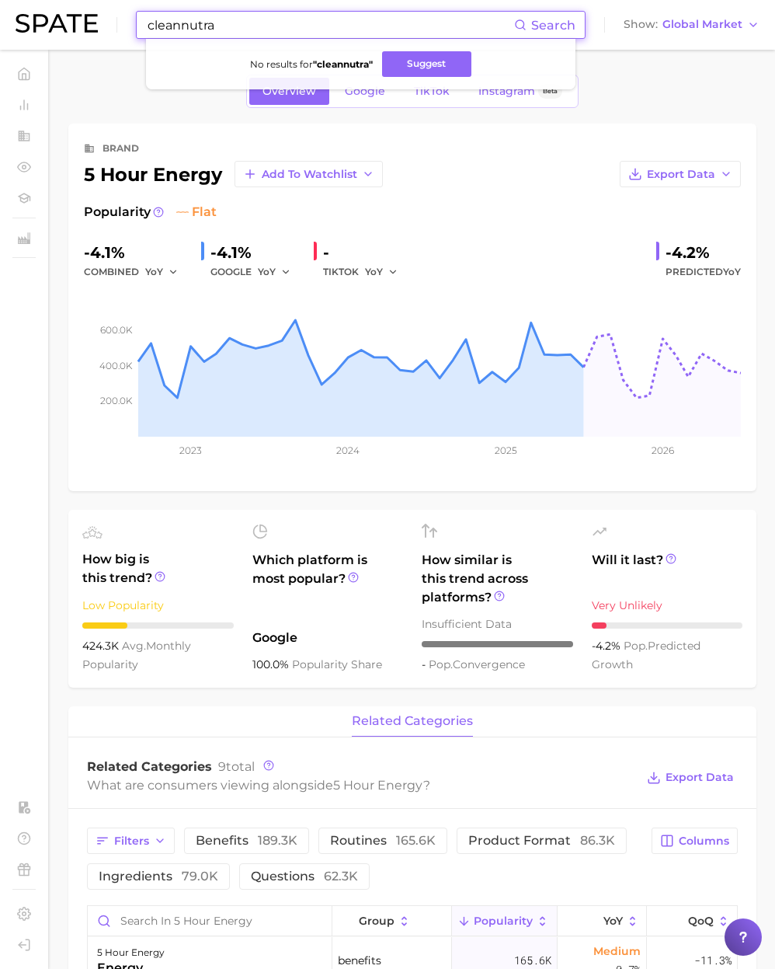
drag, startPoint x: 179, startPoint y: 24, endPoint x: 189, endPoint y: 26, distance: 10.2
click at [179, 24] on input "cleannutra" at bounding box center [330, 25] width 368 height 26
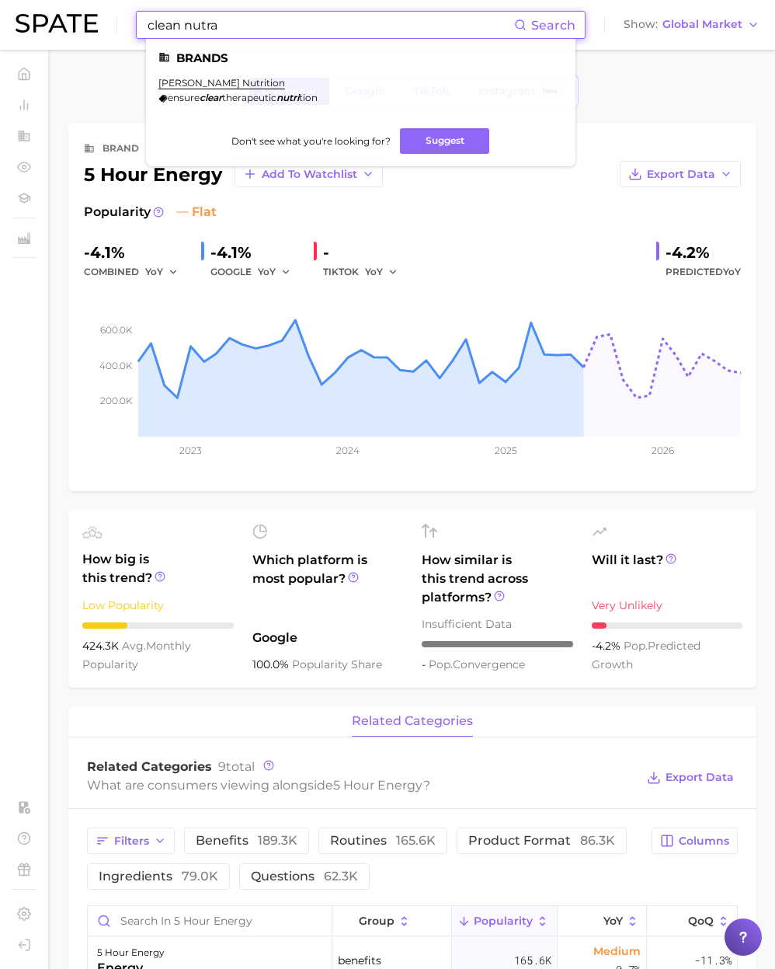
paste input "onaise"
drag, startPoint x: 102, startPoint y: 16, endPoint x: 27, endPoint y: 10, distance: 74.8
click at [27, 10] on div "onaise Search Brands abbott nutrition ensure clear therapeutic nutri tion Don't…" at bounding box center [388, 25] width 744 height 50
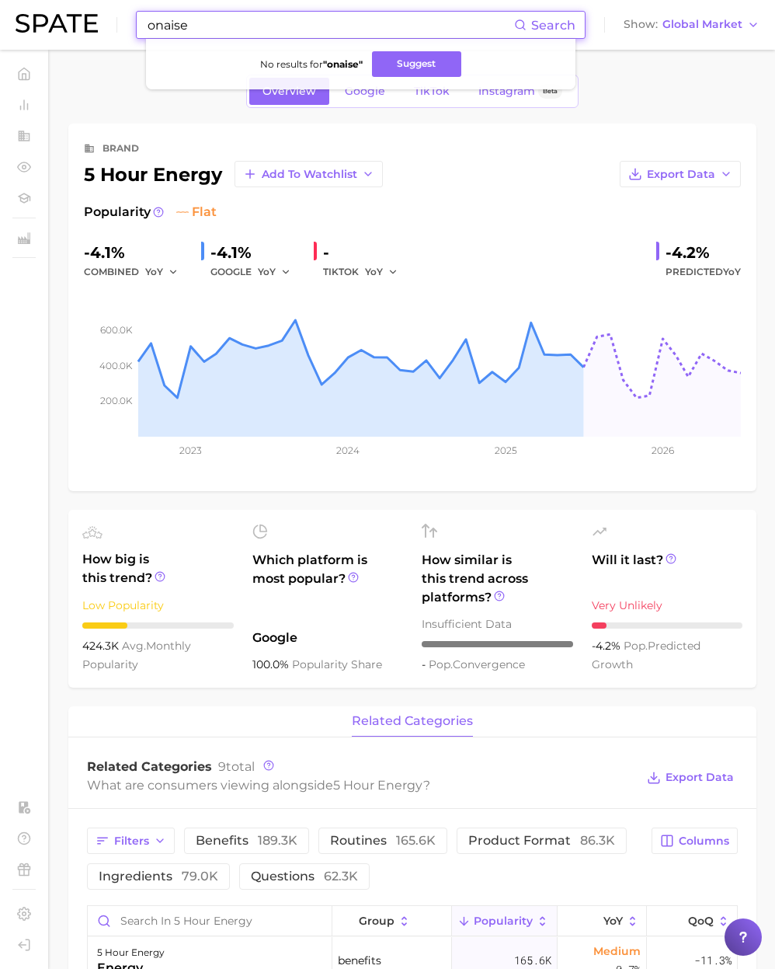
click at [51, 13] on div "onaise Search No results for " onaise " Suggest Show Global Market" at bounding box center [388, 25] width 744 height 50
paste input "goo gel"
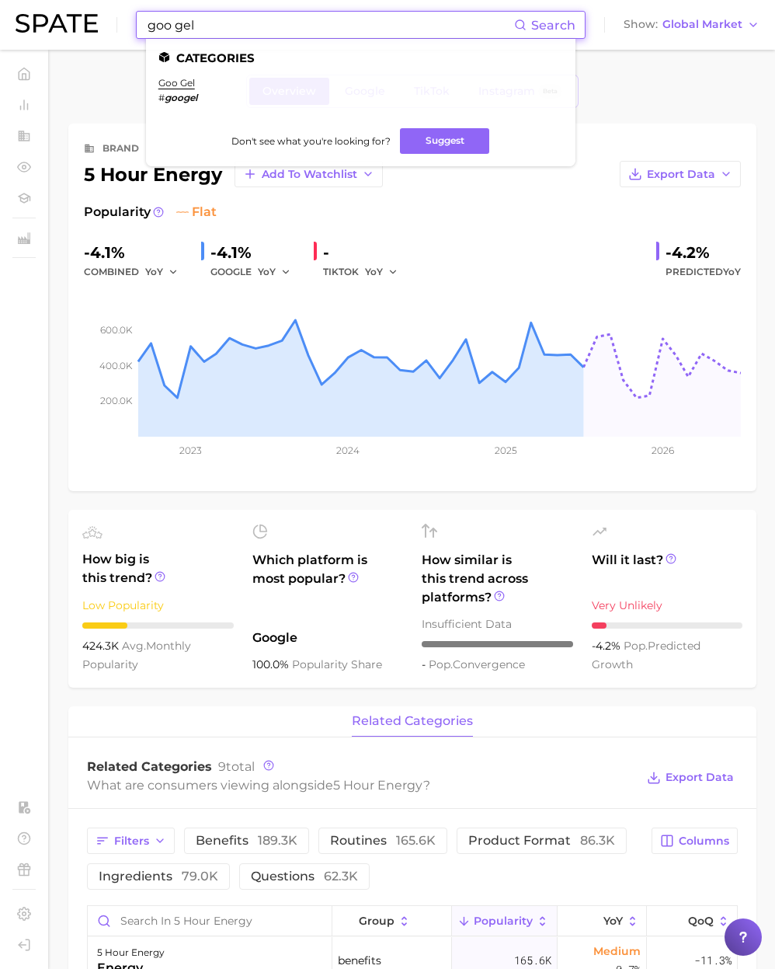
type input "goo gel"
click at [186, 75] on ul "Categories goo gel # googel Don't see what you're looking for? Suggest" at bounding box center [361, 102] width 430 height 127
click at [185, 78] on link "goo gel" at bounding box center [176, 83] width 37 height 12
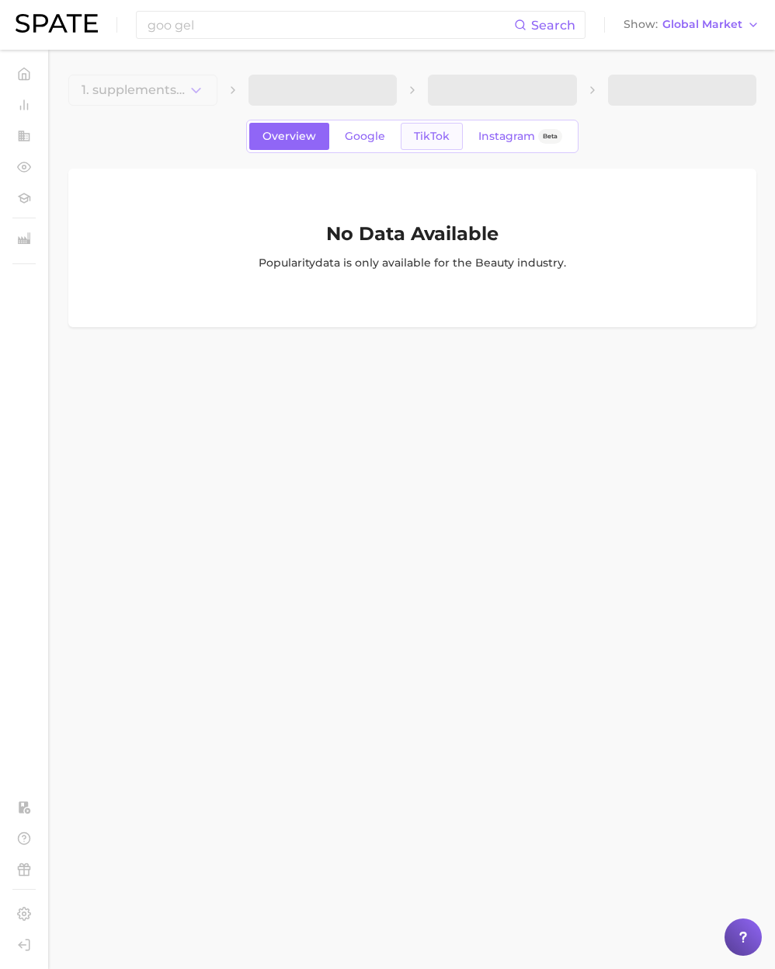
click at [447, 134] on span "TikTok" at bounding box center [432, 136] width 36 height 13
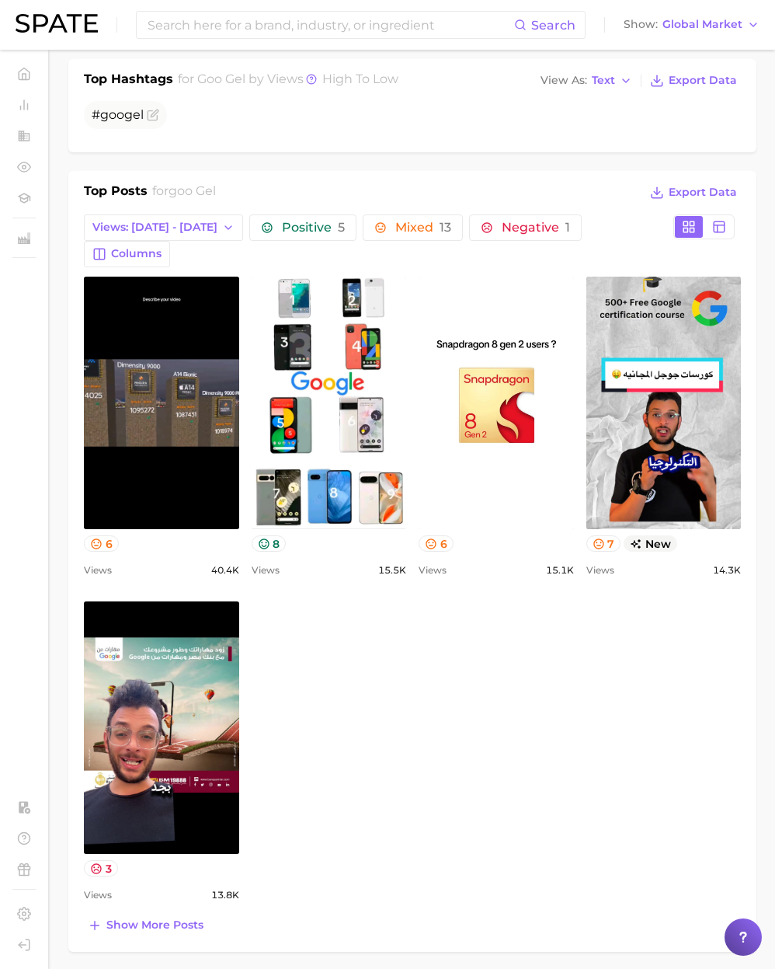
scroll to position [618, 0]
